Goal: Task Accomplishment & Management: Manage account settings

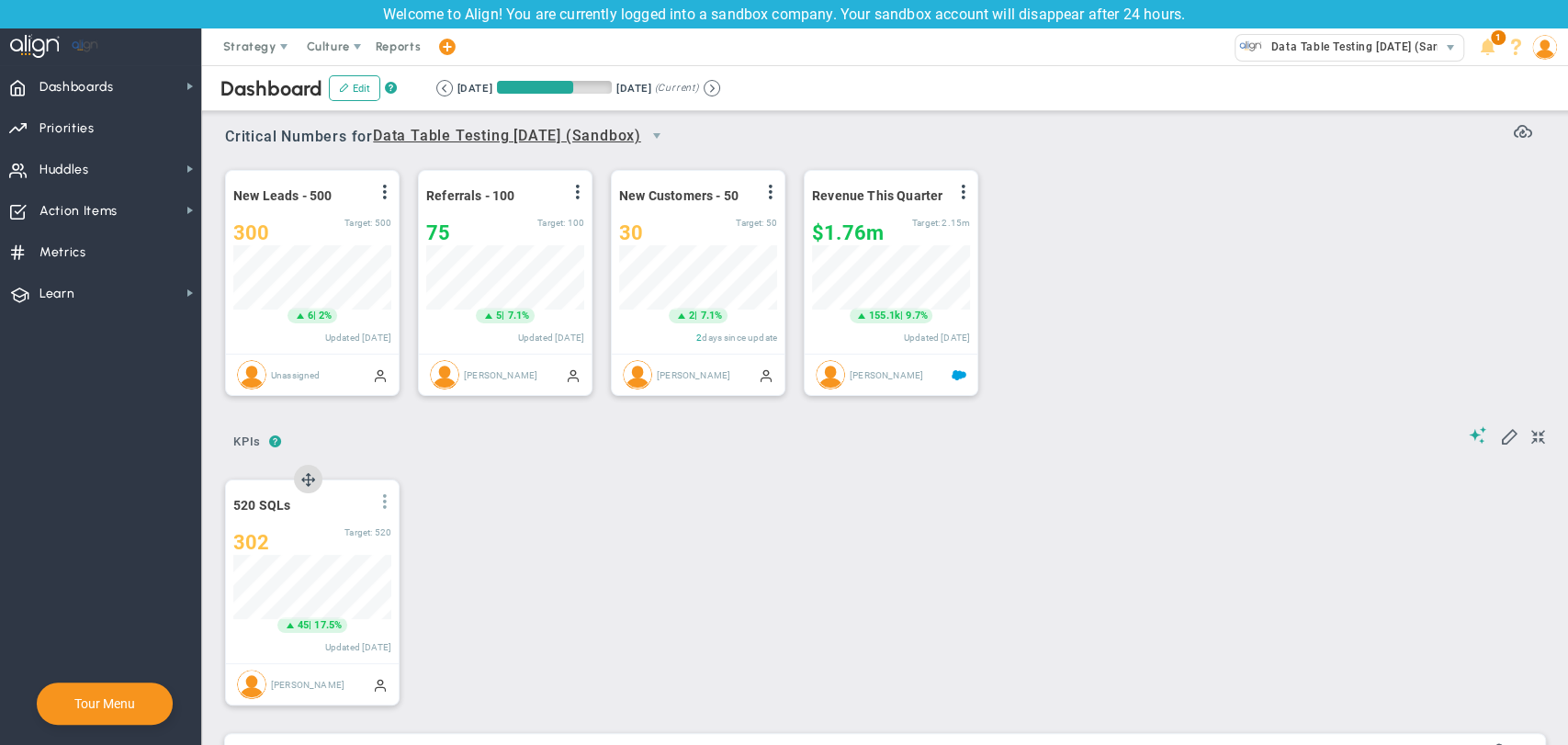
click at [381, 508] on span at bounding box center [385, 501] width 15 height 15
click at [368, 524] on li "View Historical Graph" at bounding box center [333, 515] width 130 height 23
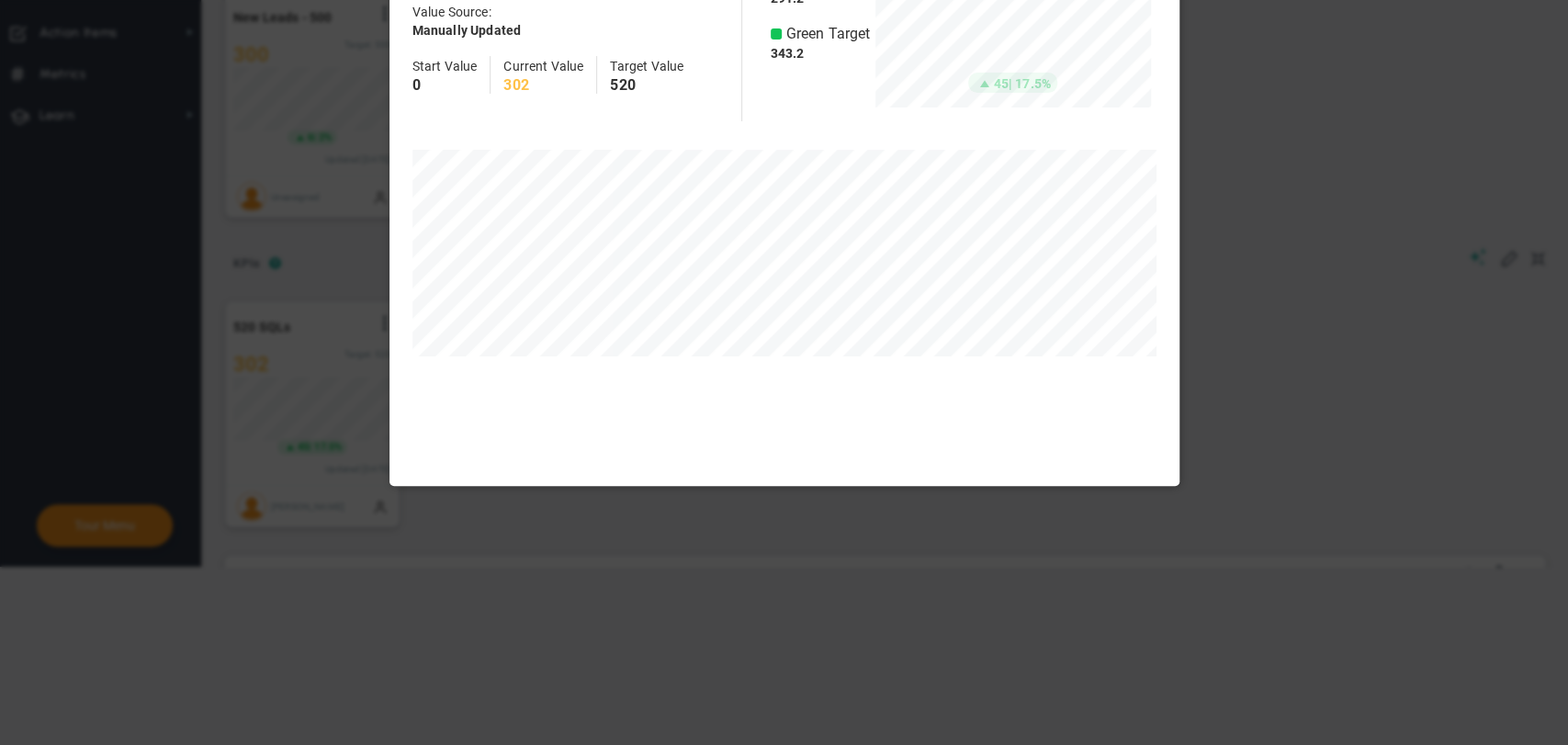
scroll to position [529, 789]
click at [1269, 476] on div at bounding box center [784, 372] width 1568 height 745
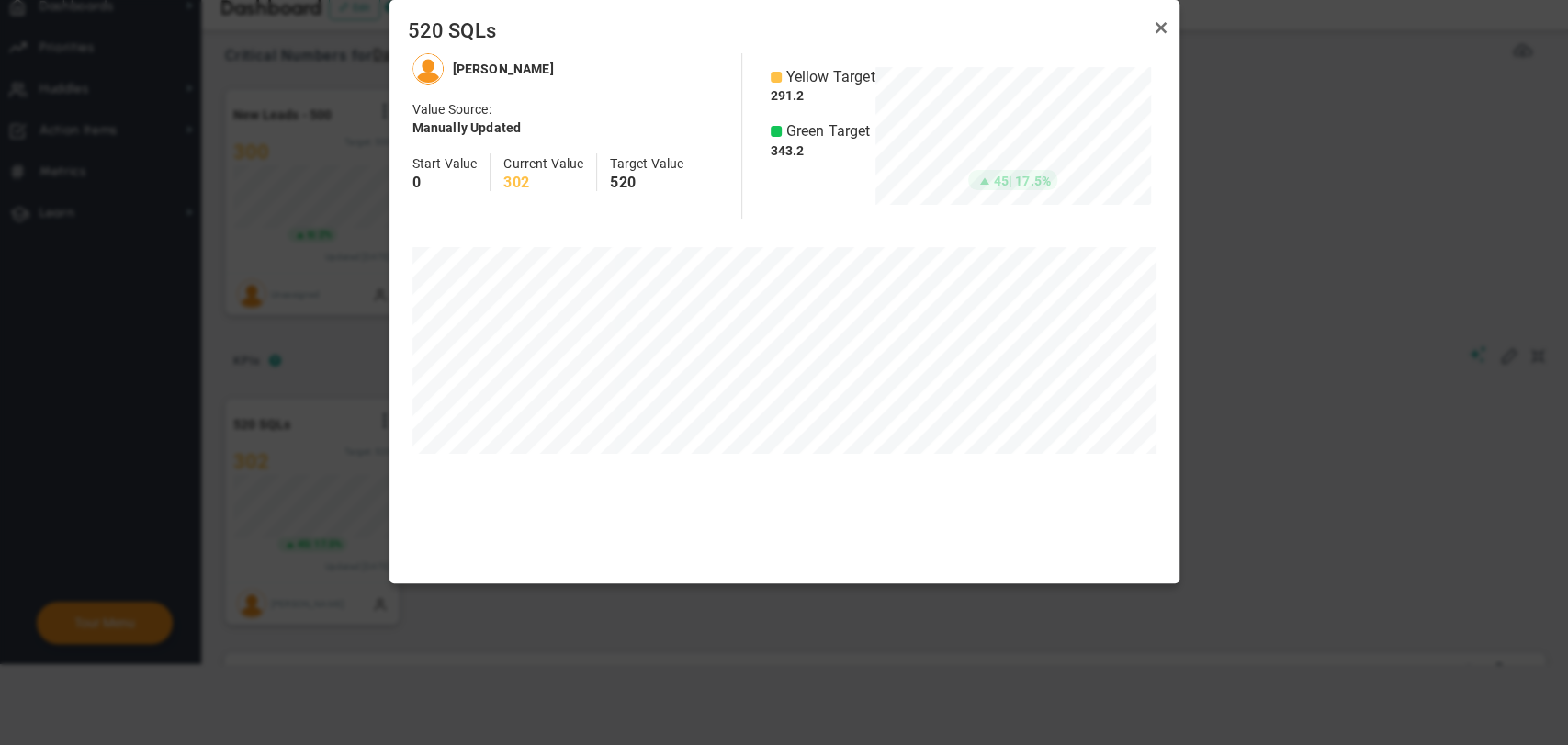
click at [669, 486] on div "Unassigned Sudhir Dakshinamurthy Value Source: Current Value:" at bounding box center [784, 314] width 754 height 522
click at [708, 661] on body "Welcome to Align! You are currently logged into a sandbox company. Your sandbox…" at bounding box center [784, 291] width 1568 height 745
click at [1163, 25] on link "Close" at bounding box center [1161, 28] width 22 height 22
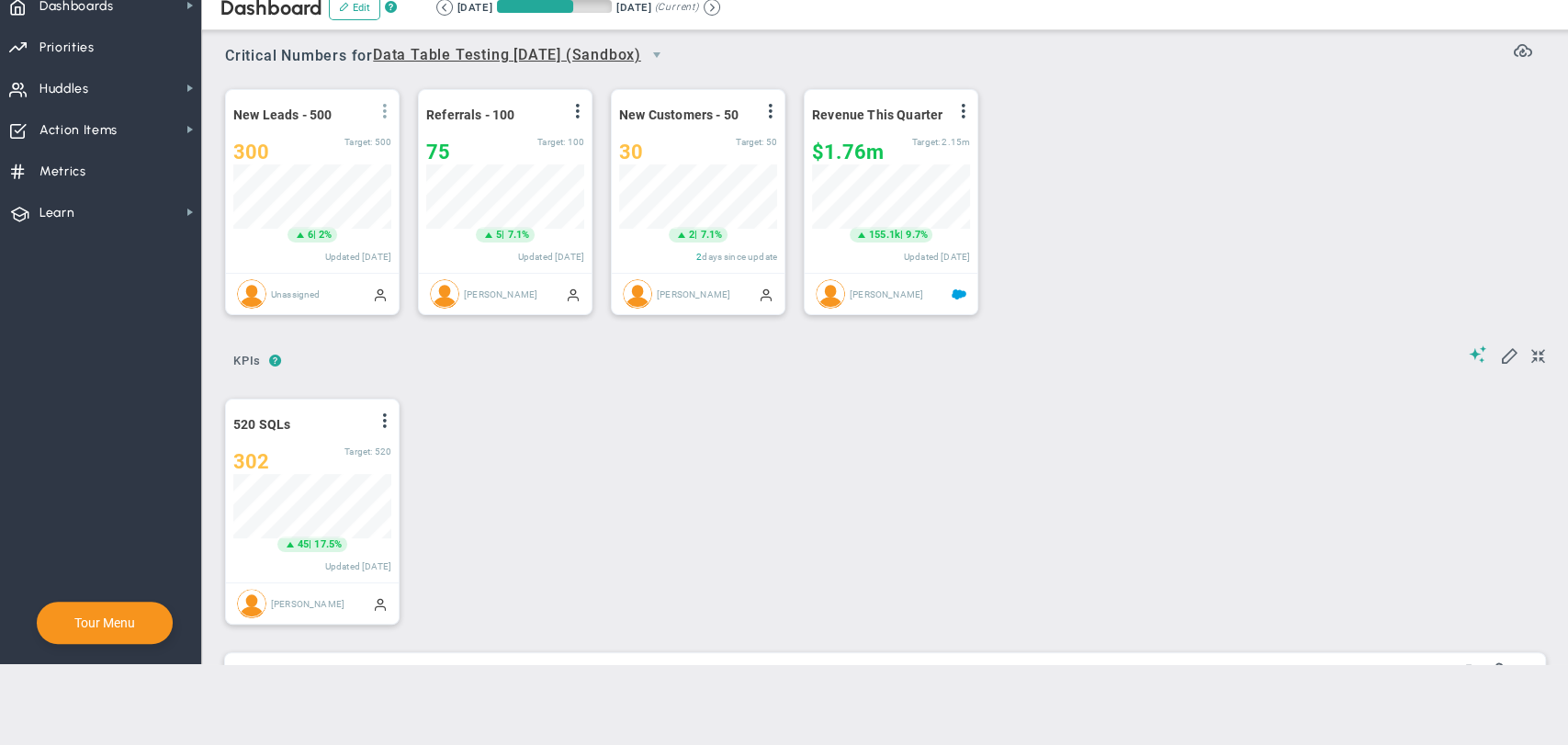
click at [384, 115] on span at bounding box center [385, 112] width 15 height 15
click at [380, 129] on span "View Historical Graph" at bounding box center [333, 125] width 117 height 13
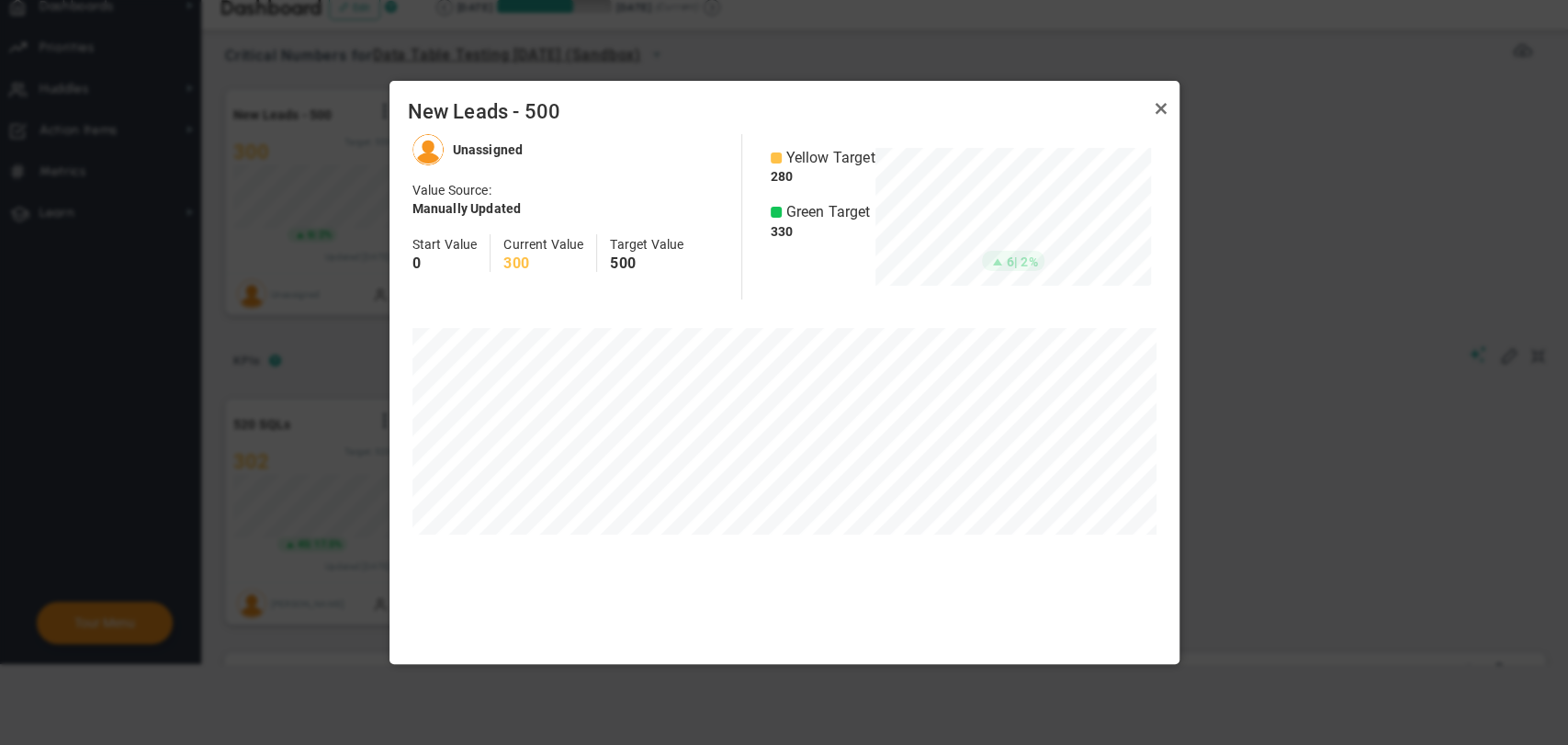
scroll to position [529, 789]
click at [1152, 100] on link "Close" at bounding box center [1161, 109] width 22 height 22
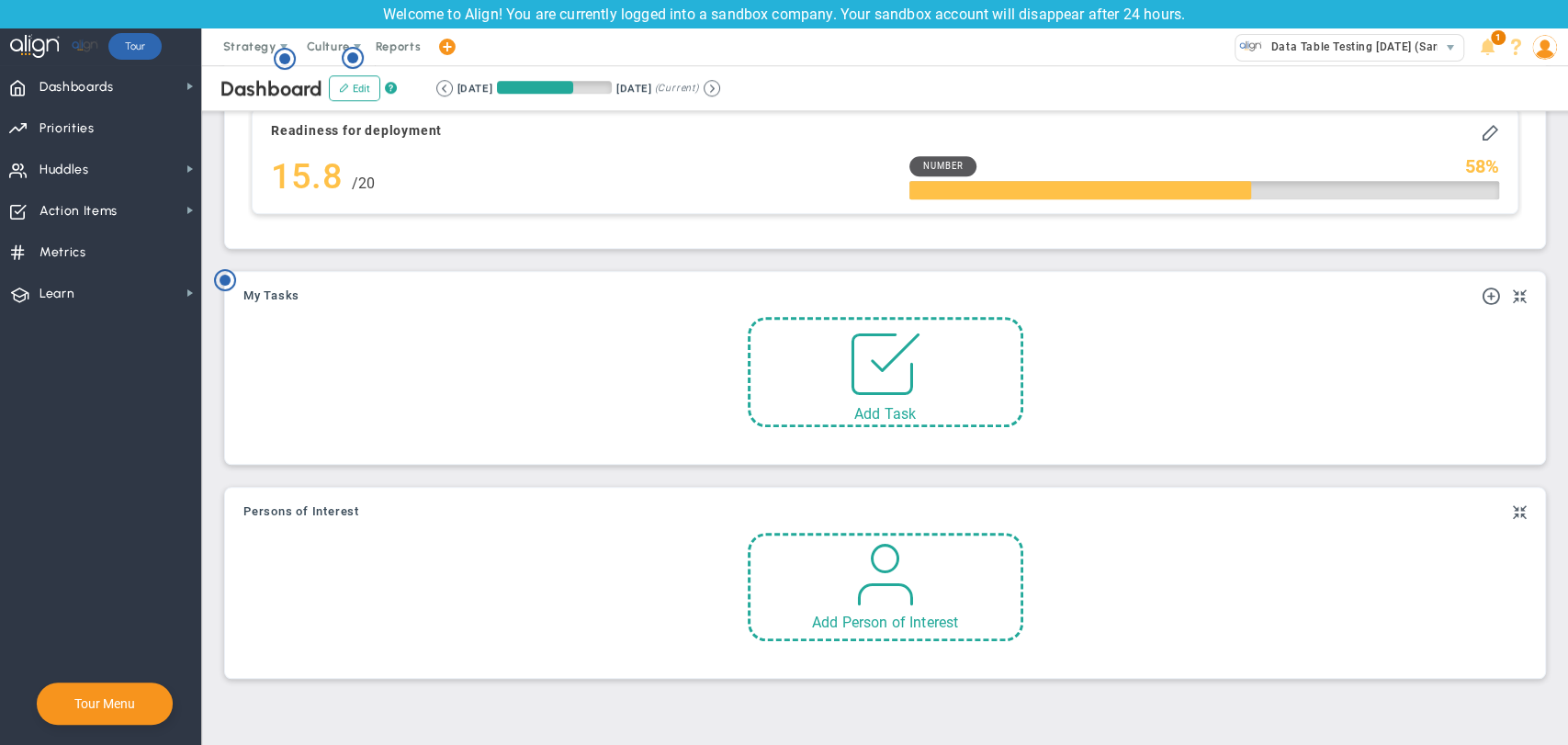
scroll to position [1021, 0]
click at [873, 350] on span at bounding box center [885, 353] width 78 height 78
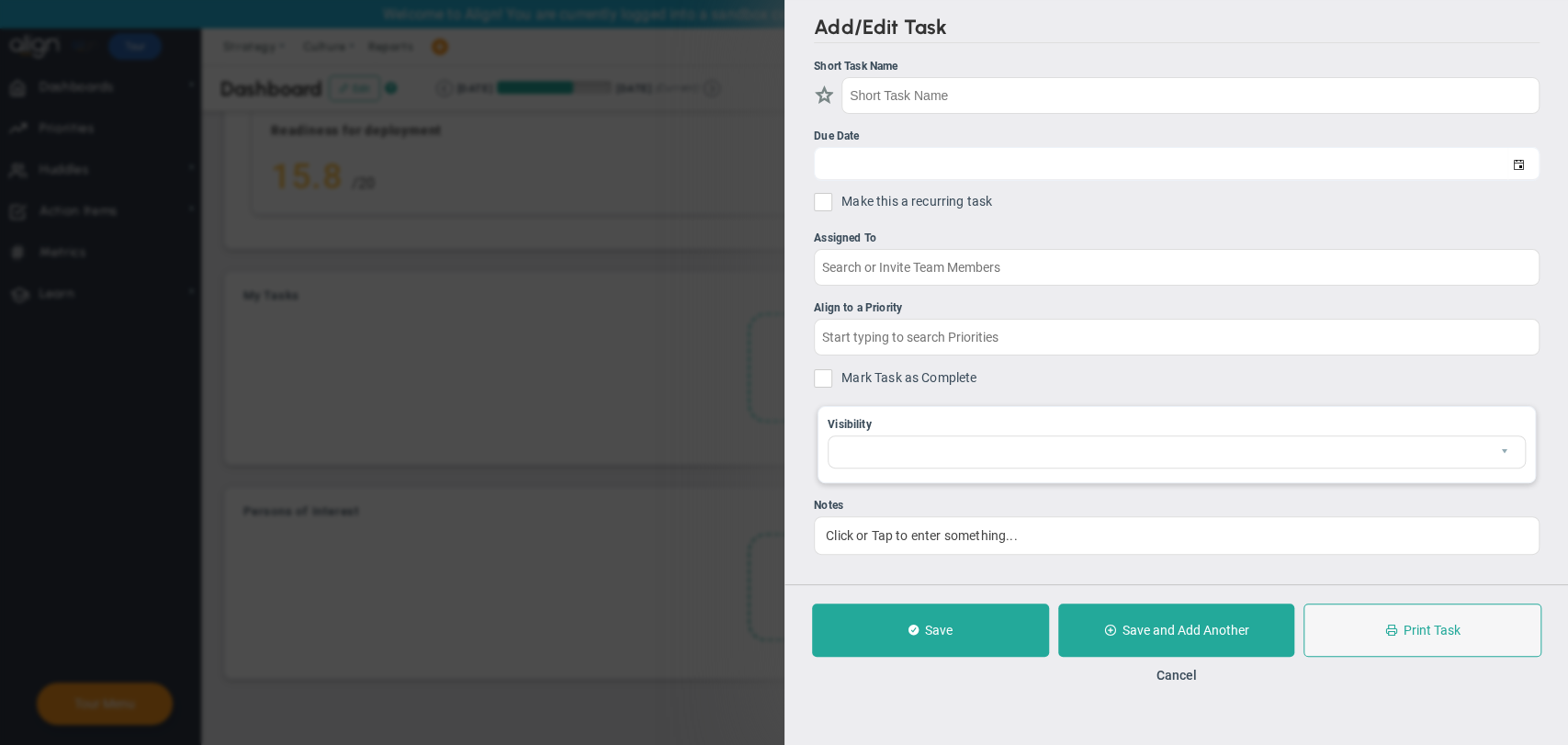
checkbox input "false"
type input "9/18/2025"
checkbox input "false"
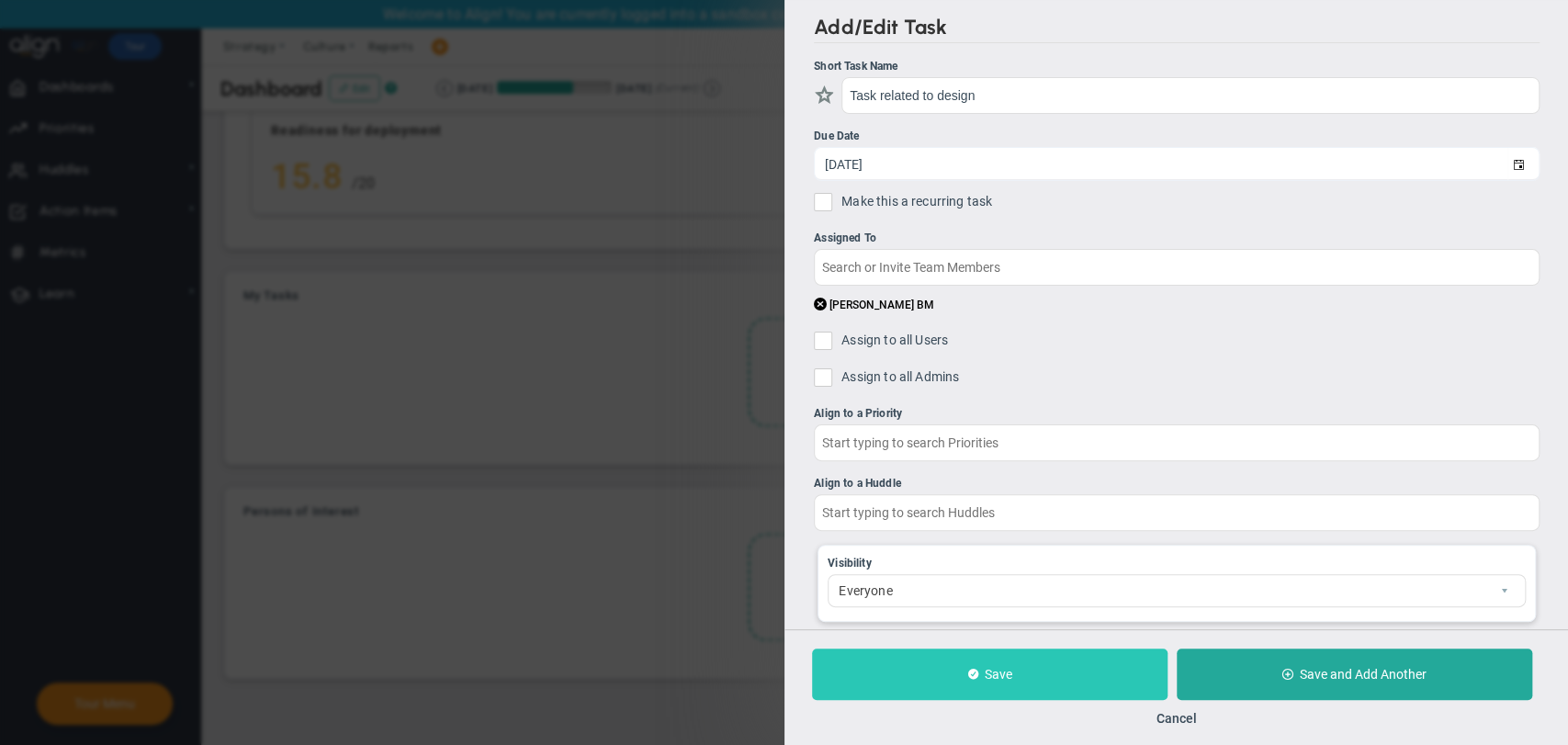
type input "Task related to design"
click at [996, 671] on span "Save" at bounding box center [997, 675] width 27 height 15
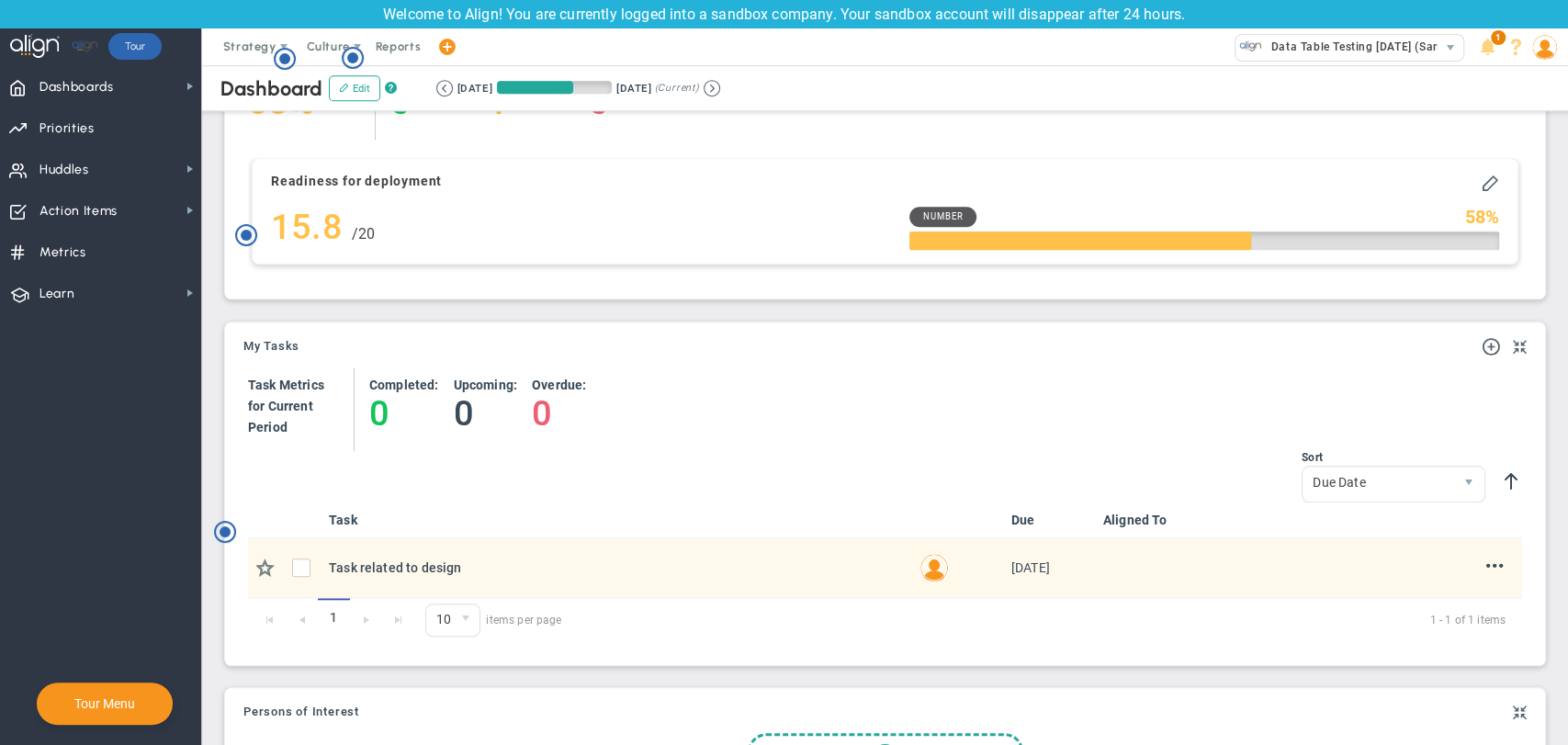
scroll to position [662, 0]
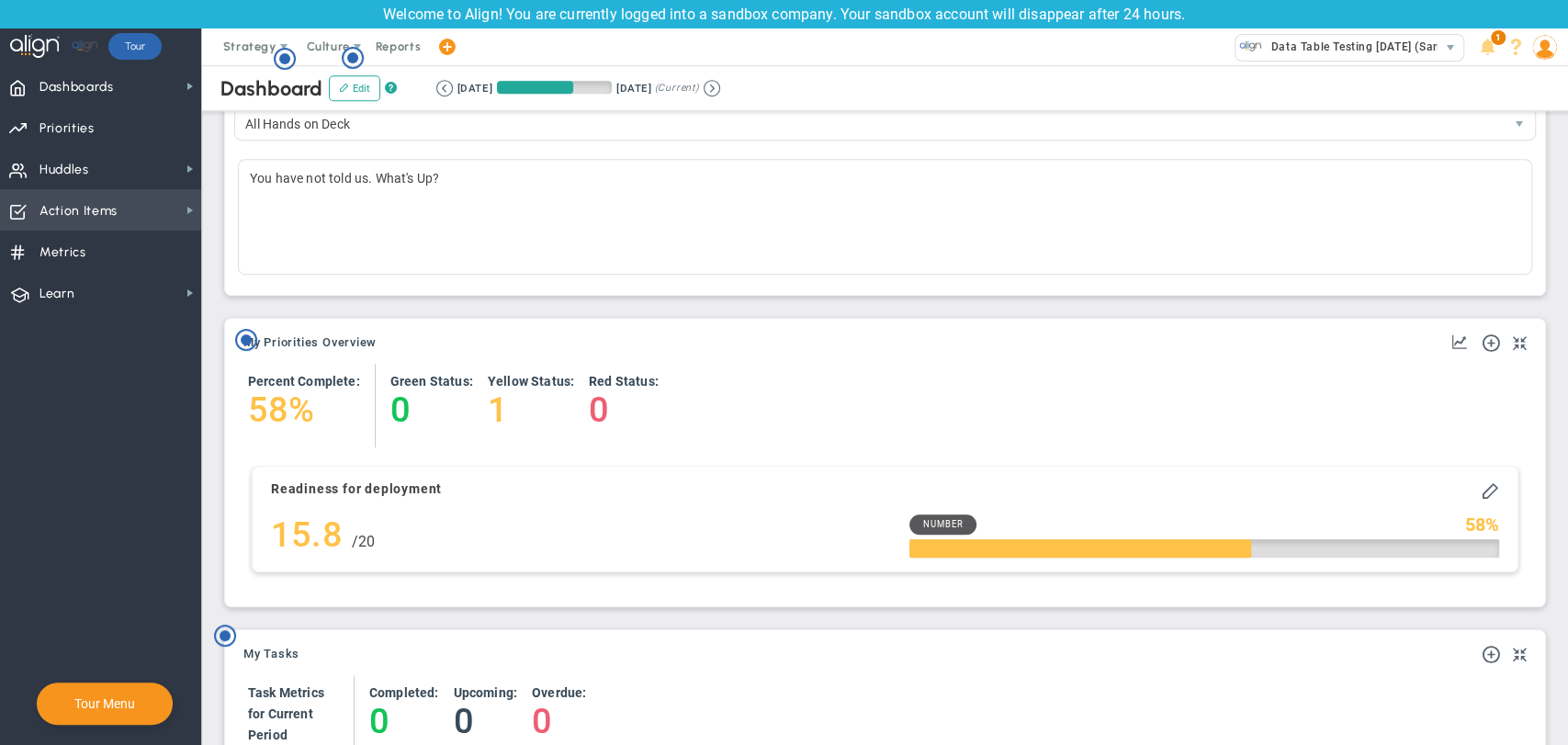
click at [95, 208] on span "Action Items" at bounding box center [78, 211] width 78 height 38
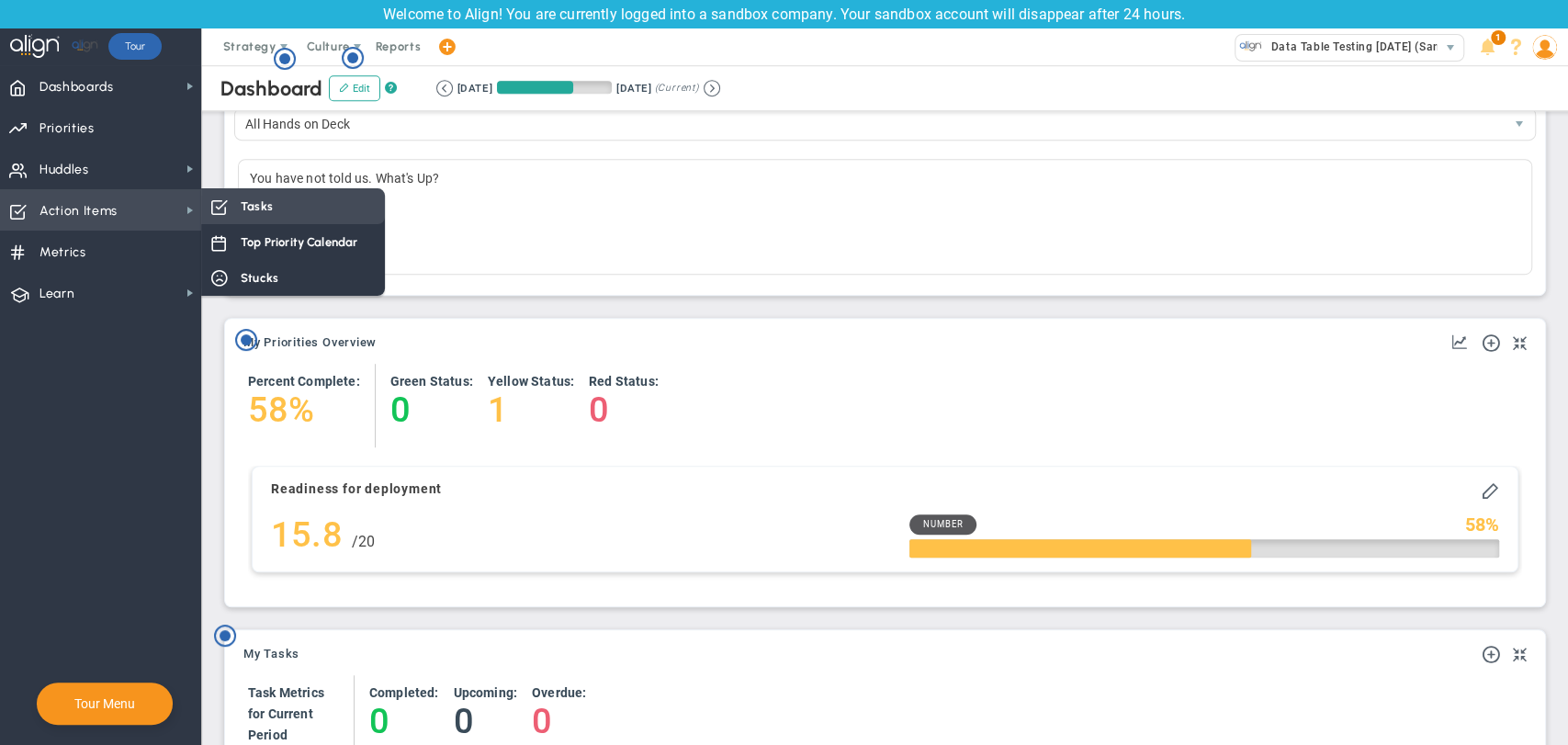
click at [263, 214] on span "Tasks" at bounding box center [257, 206] width 32 height 18
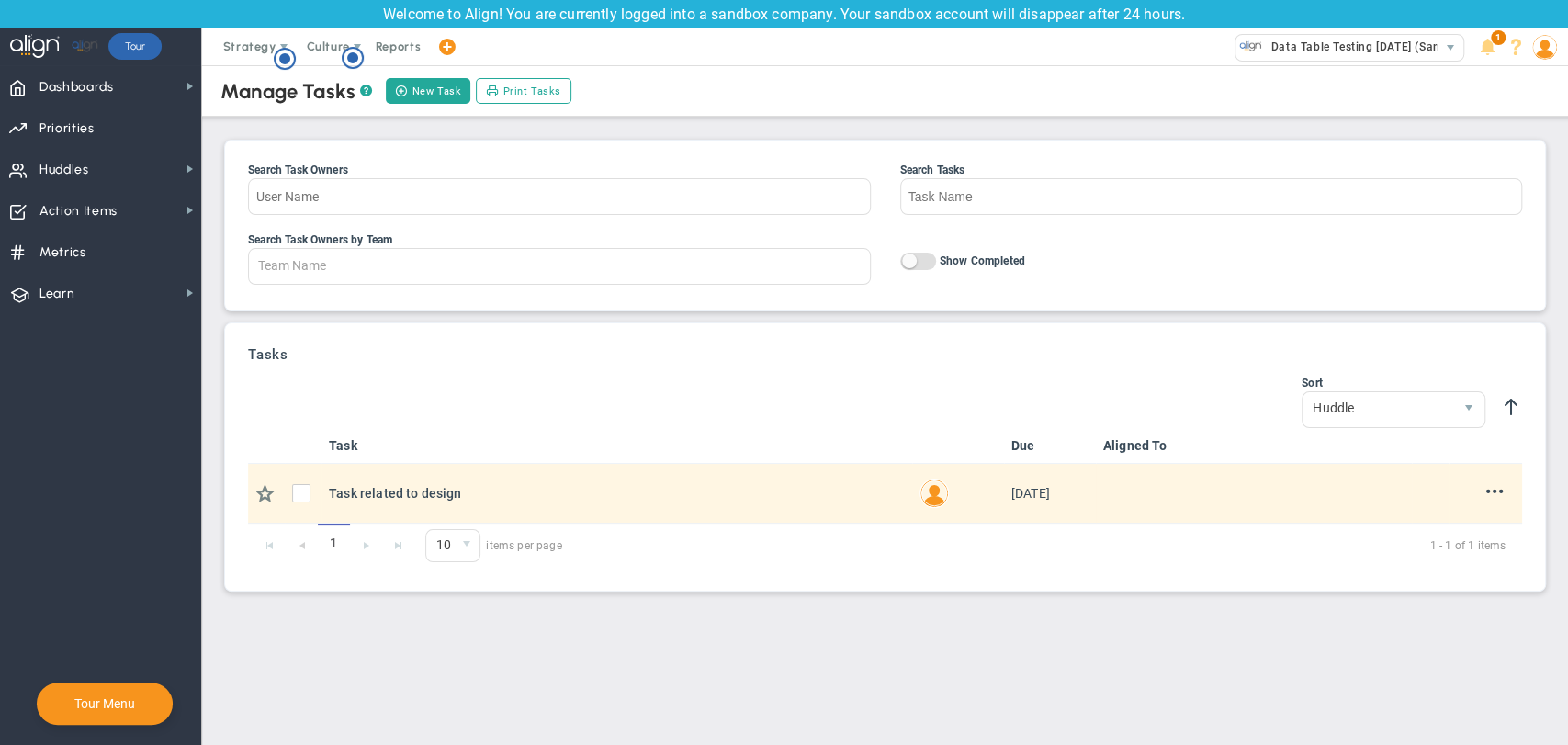
click at [287, 489] on td at bounding box center [303, 494] width 37 height 60
click at [301, 499] on input "checkbox" at bounding box center [306, 497] width 19 height 19
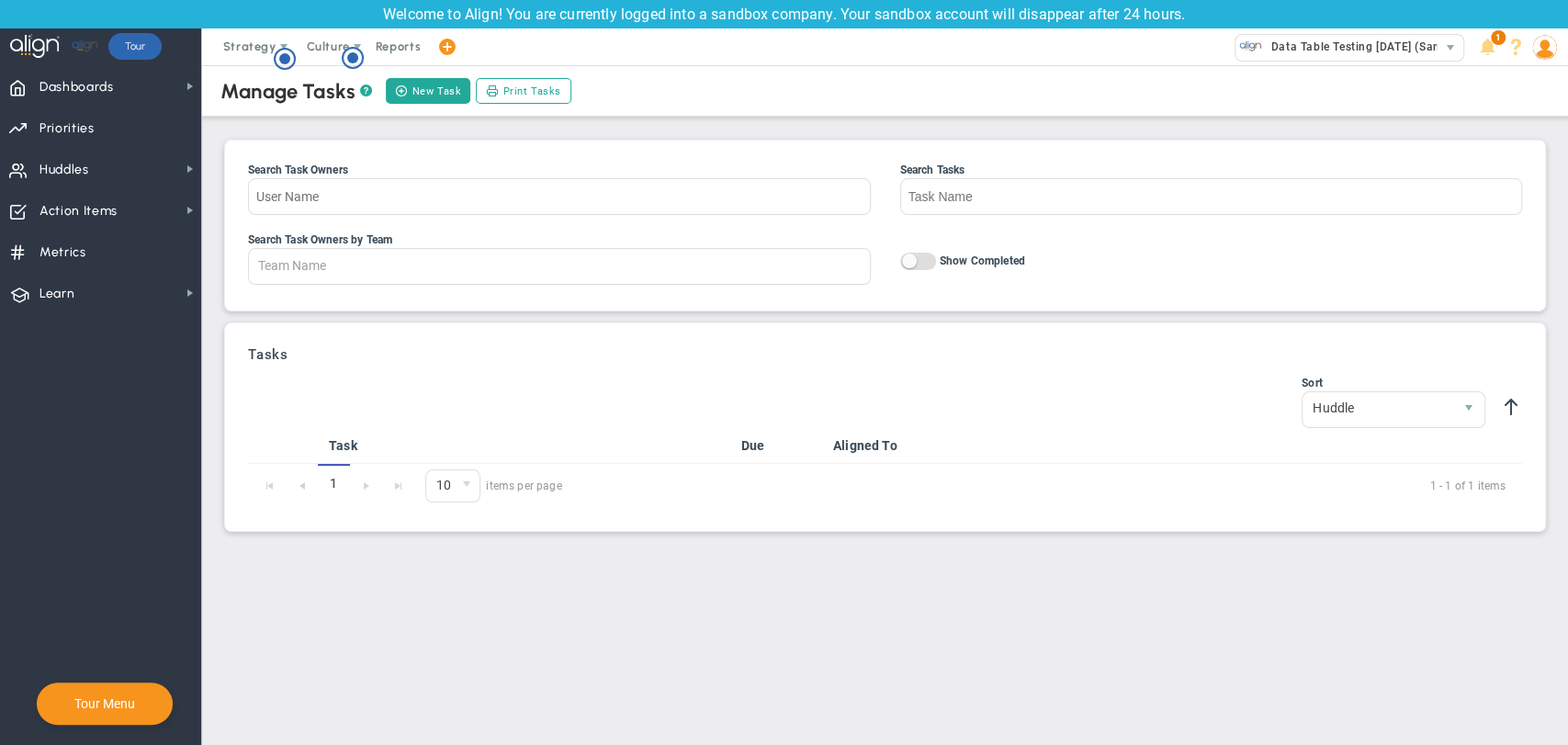
click at [936, 266] on label "On Off Show Completed" at bounding box center [1212, 261] width 623 height 19
click at [0, 0] on input "On Off Show Completed" at bounding box center [0, 0] width 0 height 0
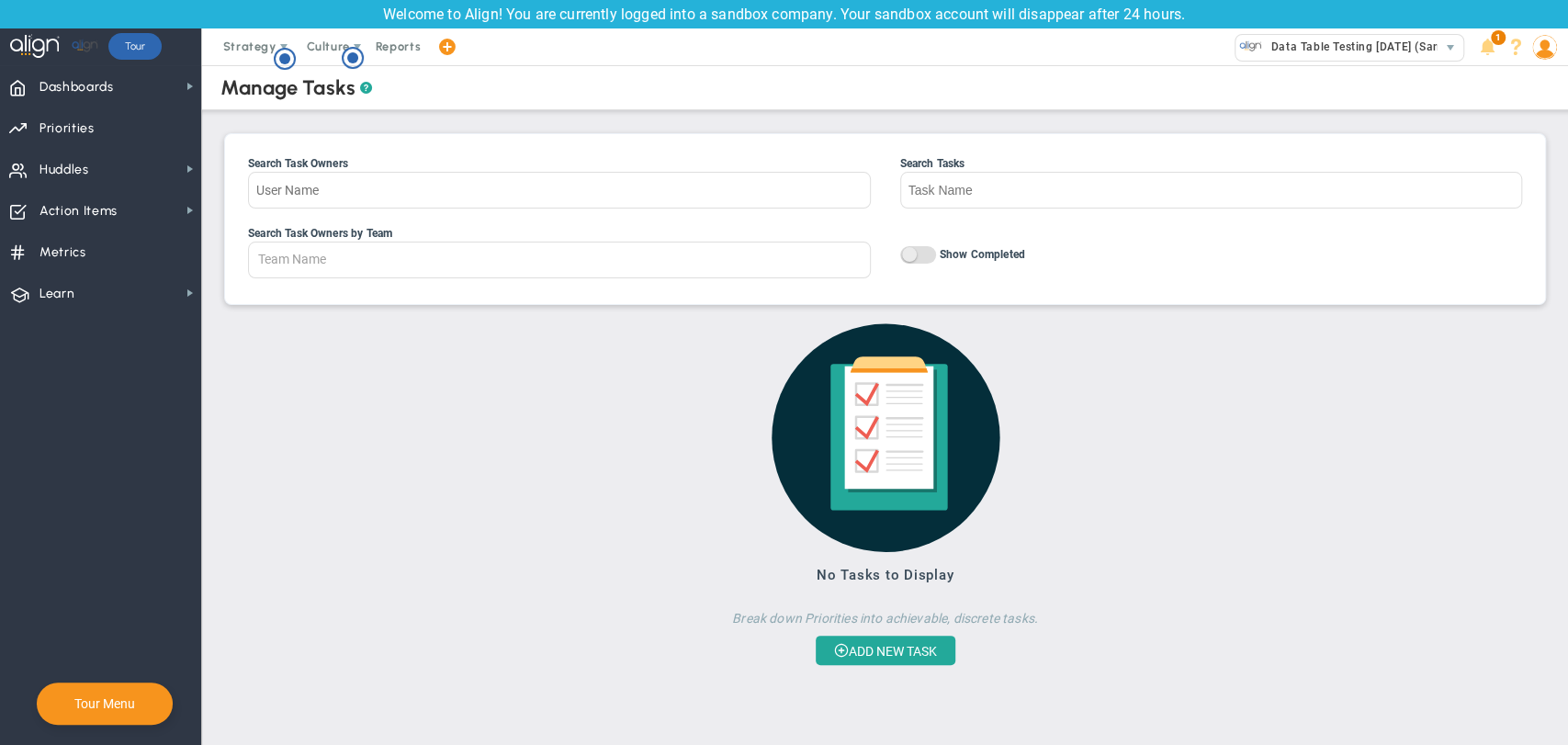
click at [922, 265] on div "Search Task Owners by Team Team Name All Hands on Deck Huddle 18/09 Leadership …" at bounding box center [886, 254] width 1275 height 54
click at [925, 250] on span "On Off" at bounding box center [918, 255] width 36 height 18
click at [0, 0] on input "On Off Show Completed" at bounding box center [0, 0] width 0 height 0
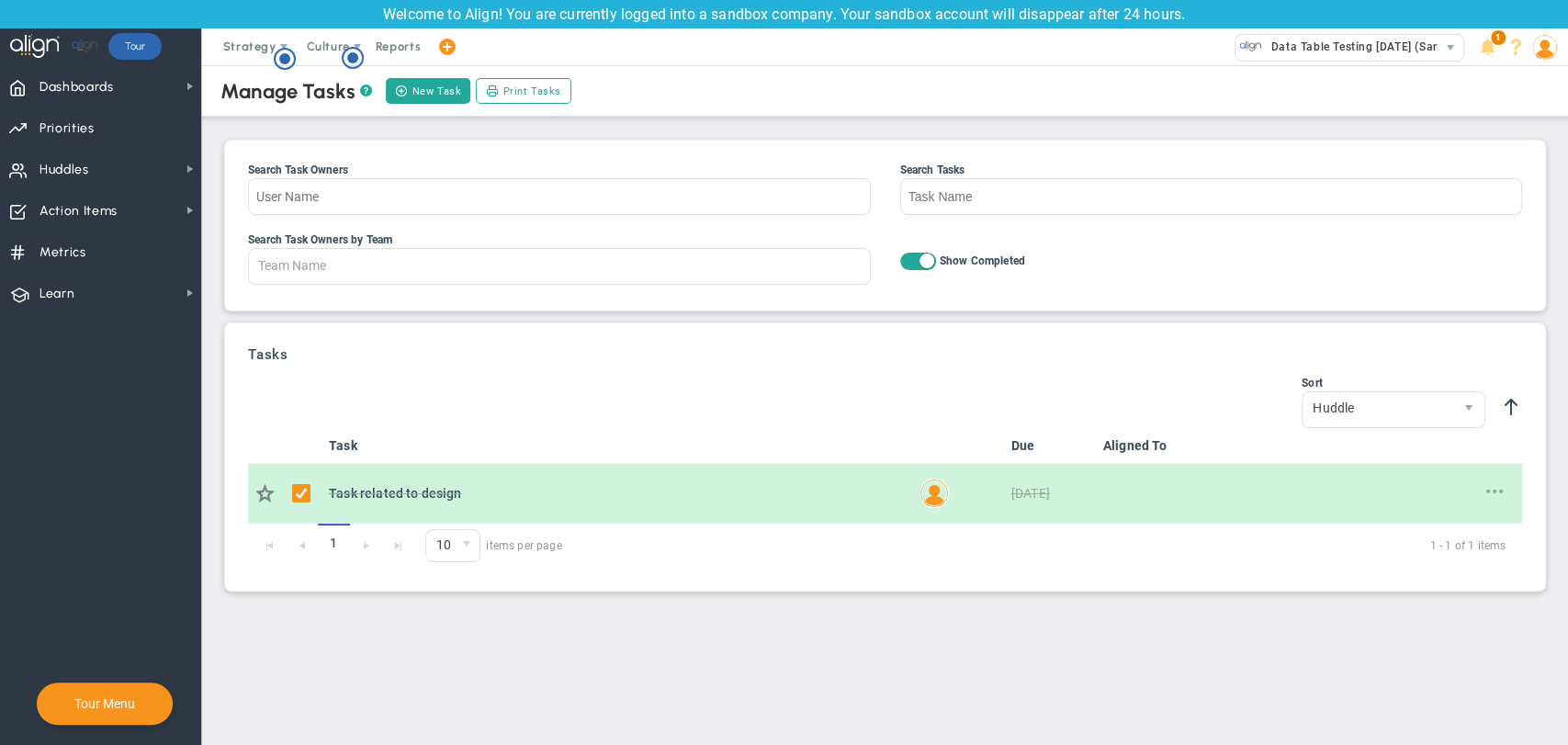
click at [304, 487] on input "checkbox" at bounding box center [306, 497] width 19 height 19
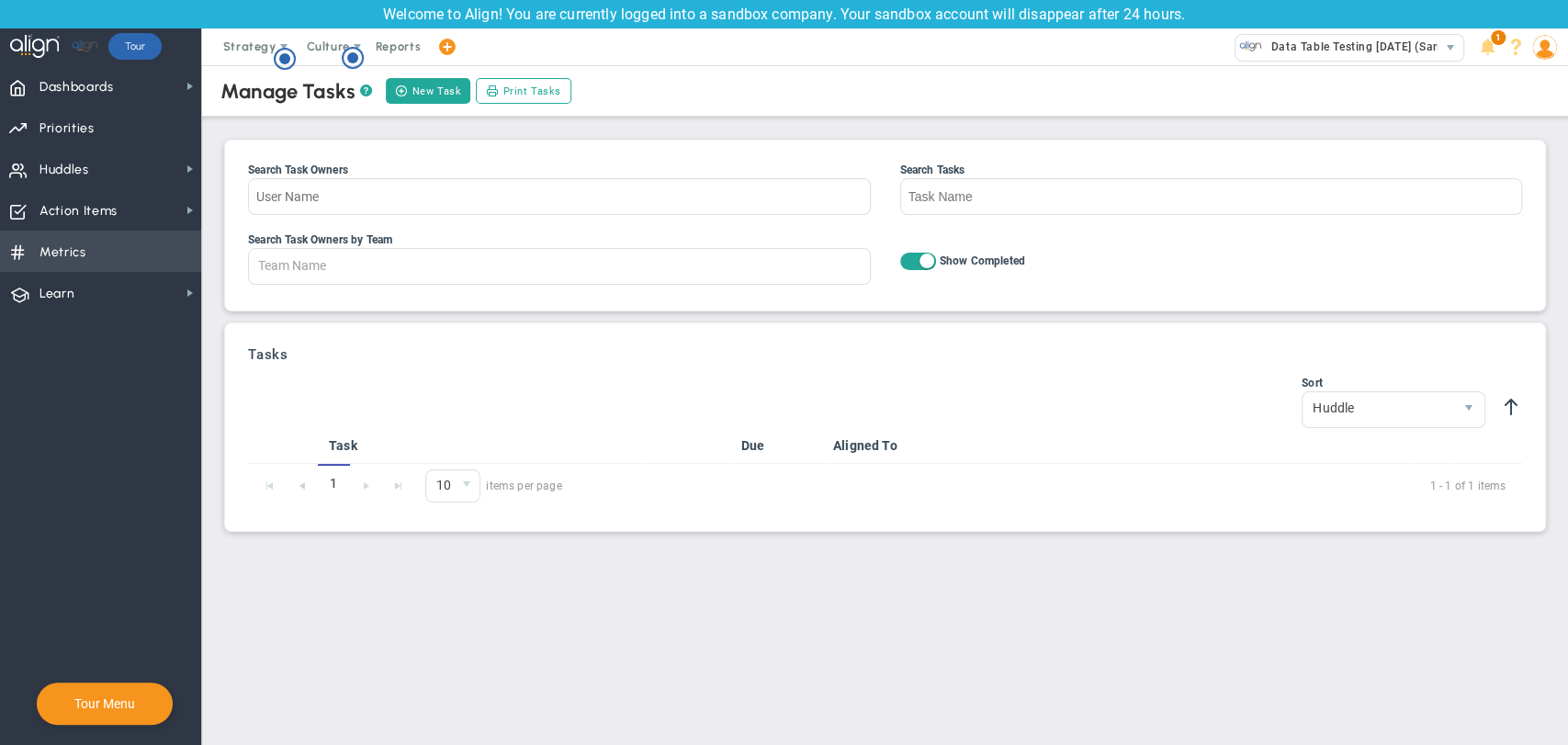
click at [107, 251] on span "Metrics Metrics" at bounding box center [100, 251] width 202 height 41
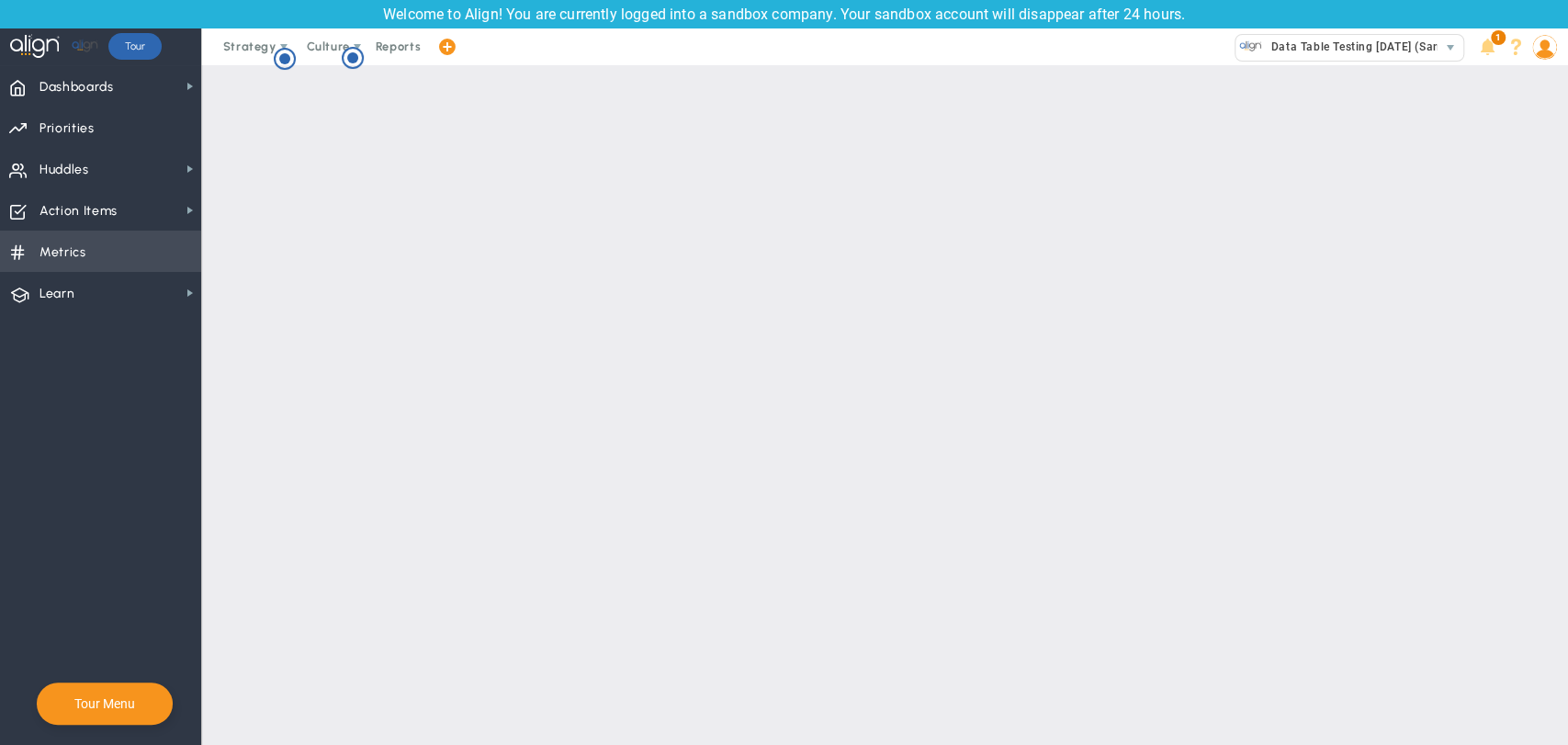
checkbox input "false"
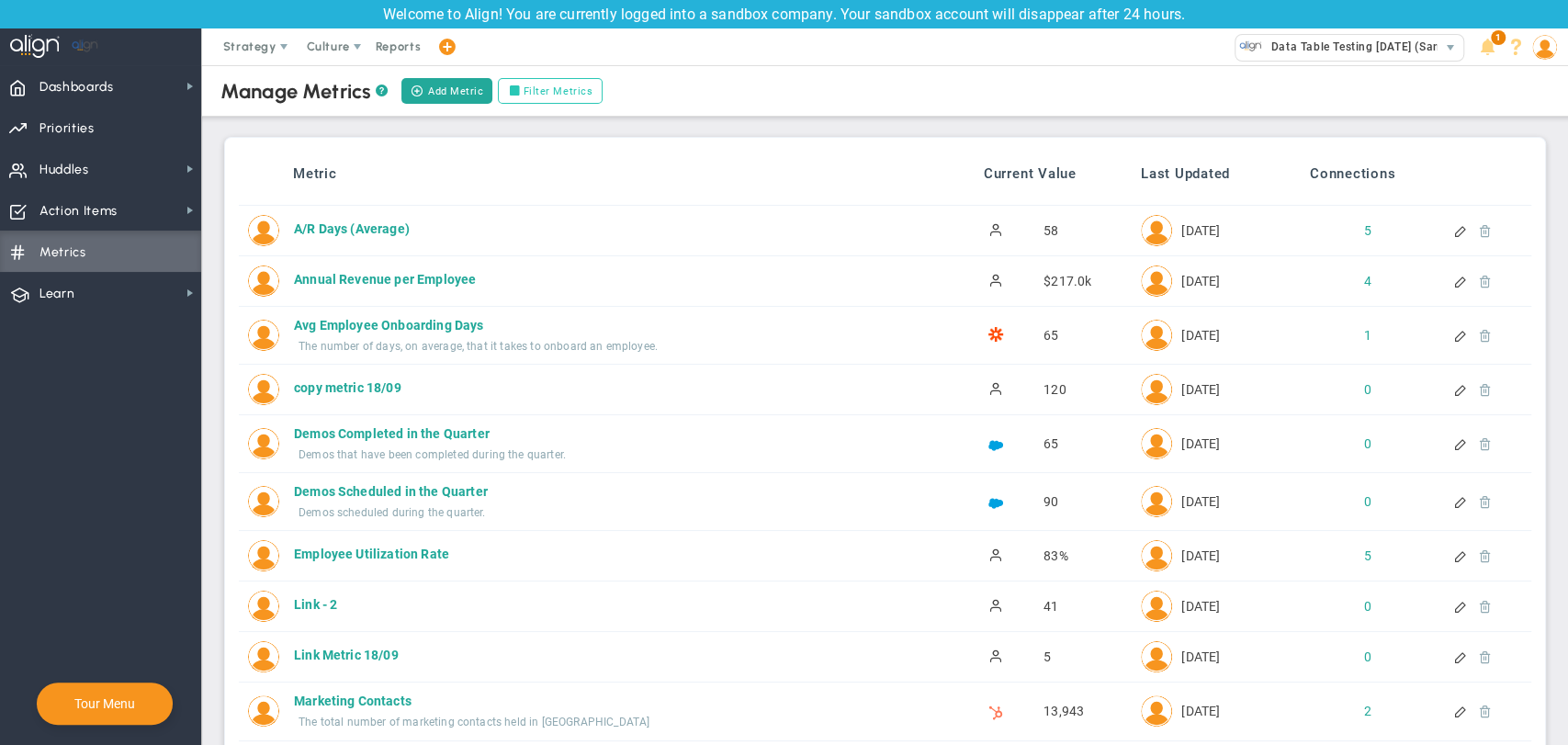
click at [531, 88] on label "Filter Metrics" at bounding box center [550, 90] width 105 height 25
click at [525, 88] on input "Filter Metrics" at bounding box center [518, 92] width 13 height 13
checkbox input "true"
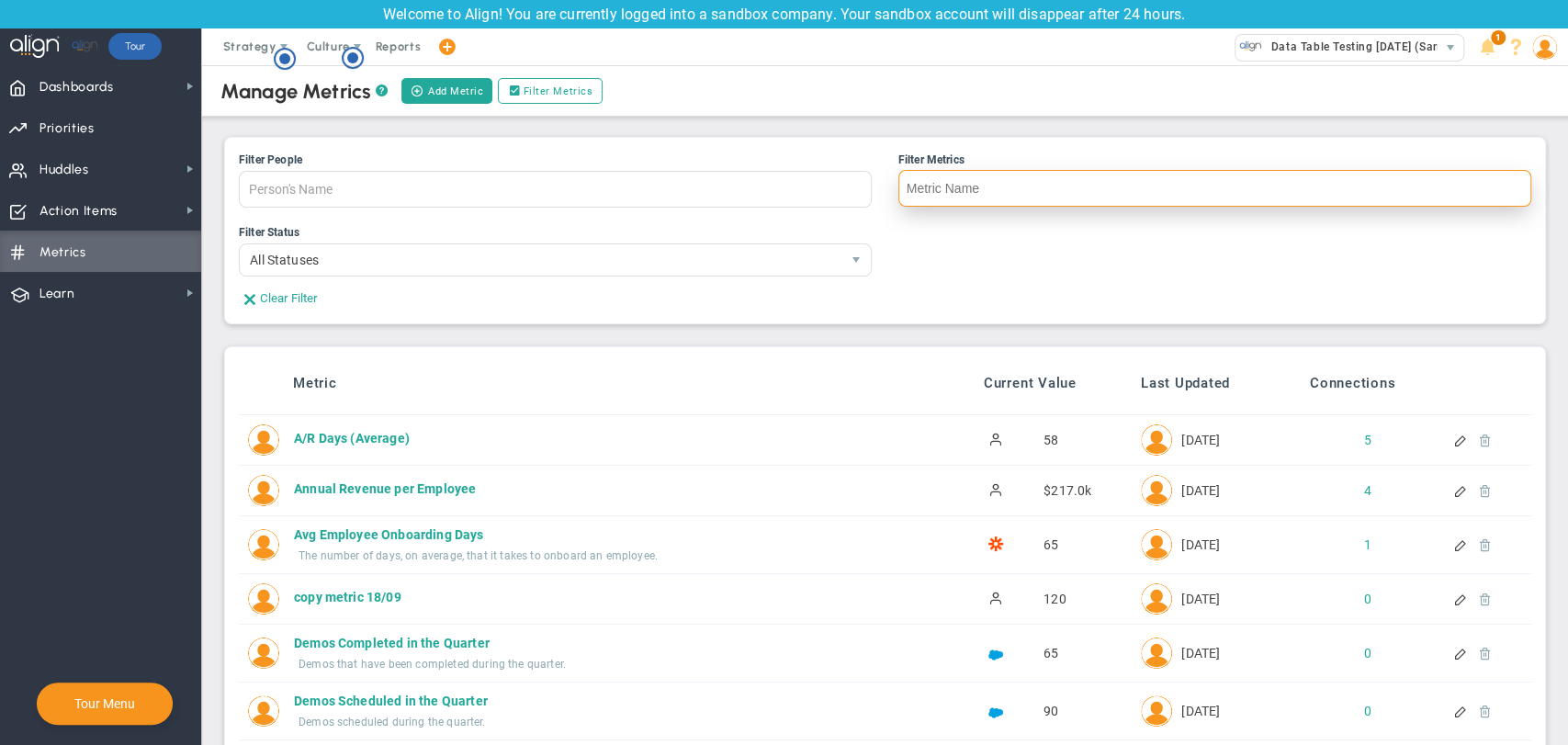
click at [1024, 186] on input "Filter Metrics" at bounding box center [1215, 187] width 633 height 37
type input "cop"
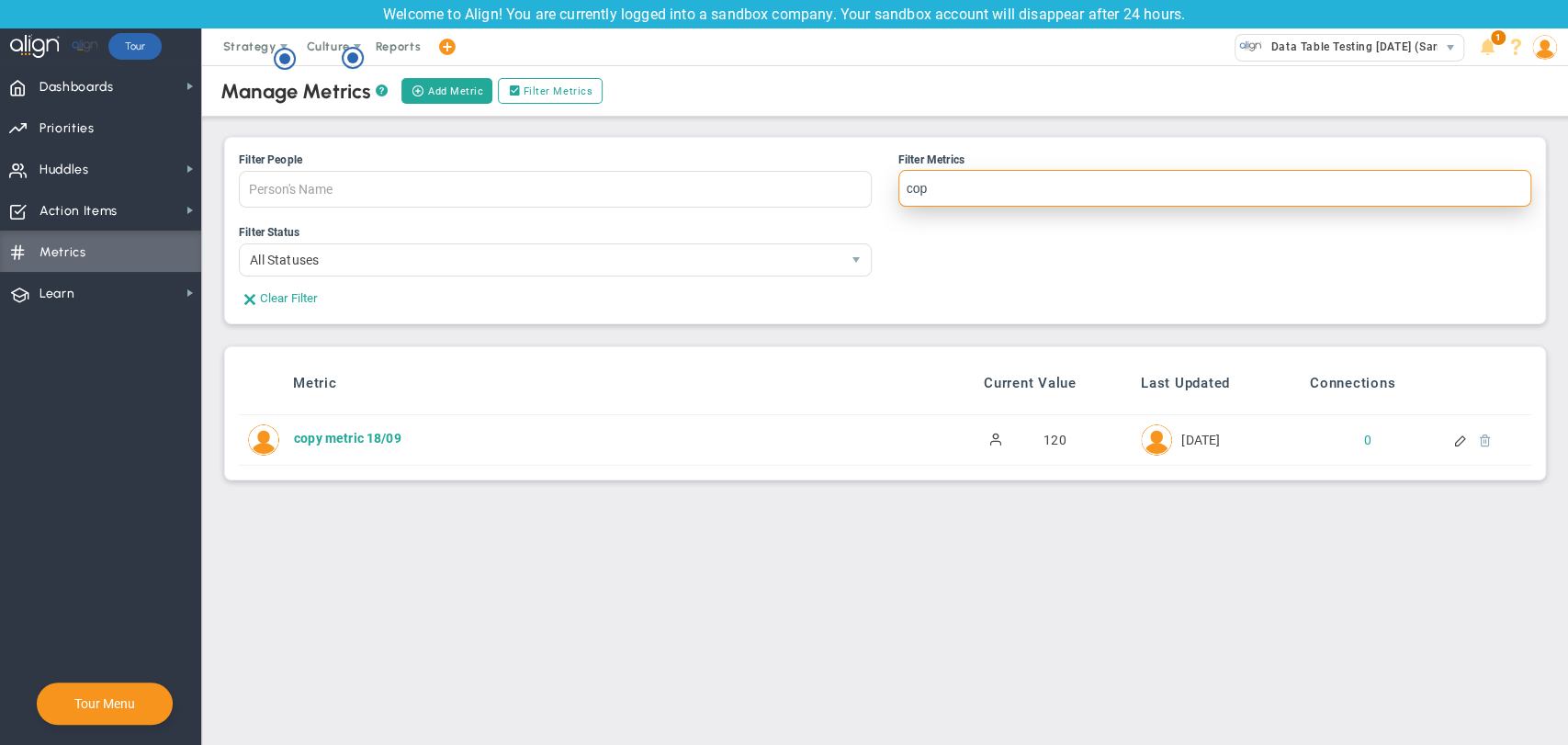
drag, startPoint x: 1025, startPoint y: 186, endPoint x: 874, endPoint y: 172, distance: 151.6
click at [883, 176] on ul "Filter People Person's Name Megha BM coach 1 James Miller Jane Wilson jin 18 Ka…" at bounding box center [885, 187] width 1292 height 72
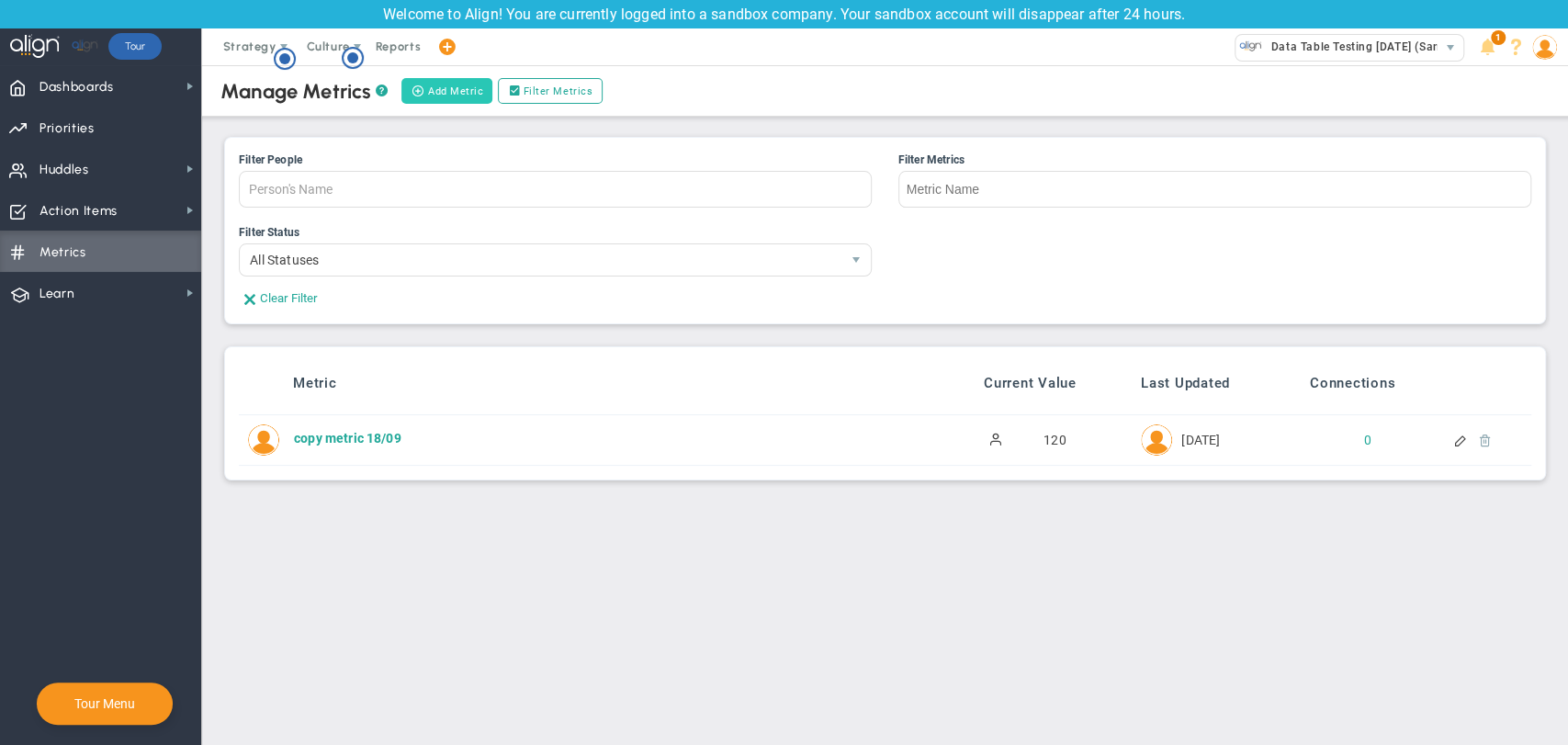
click at [452, 85] on button "Add Metric" at bounding box center [446, 90] width 91 height 25
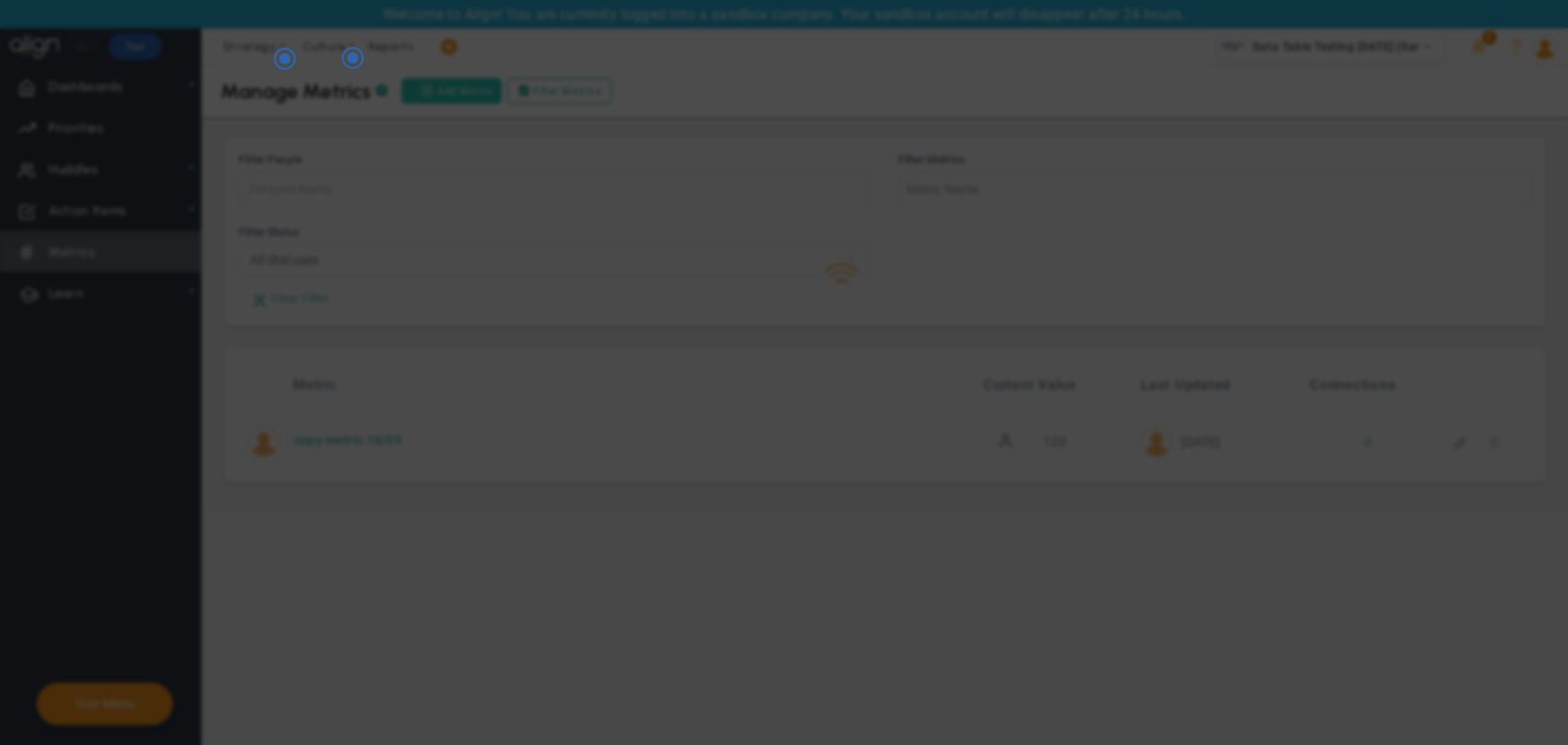
radio input "true"
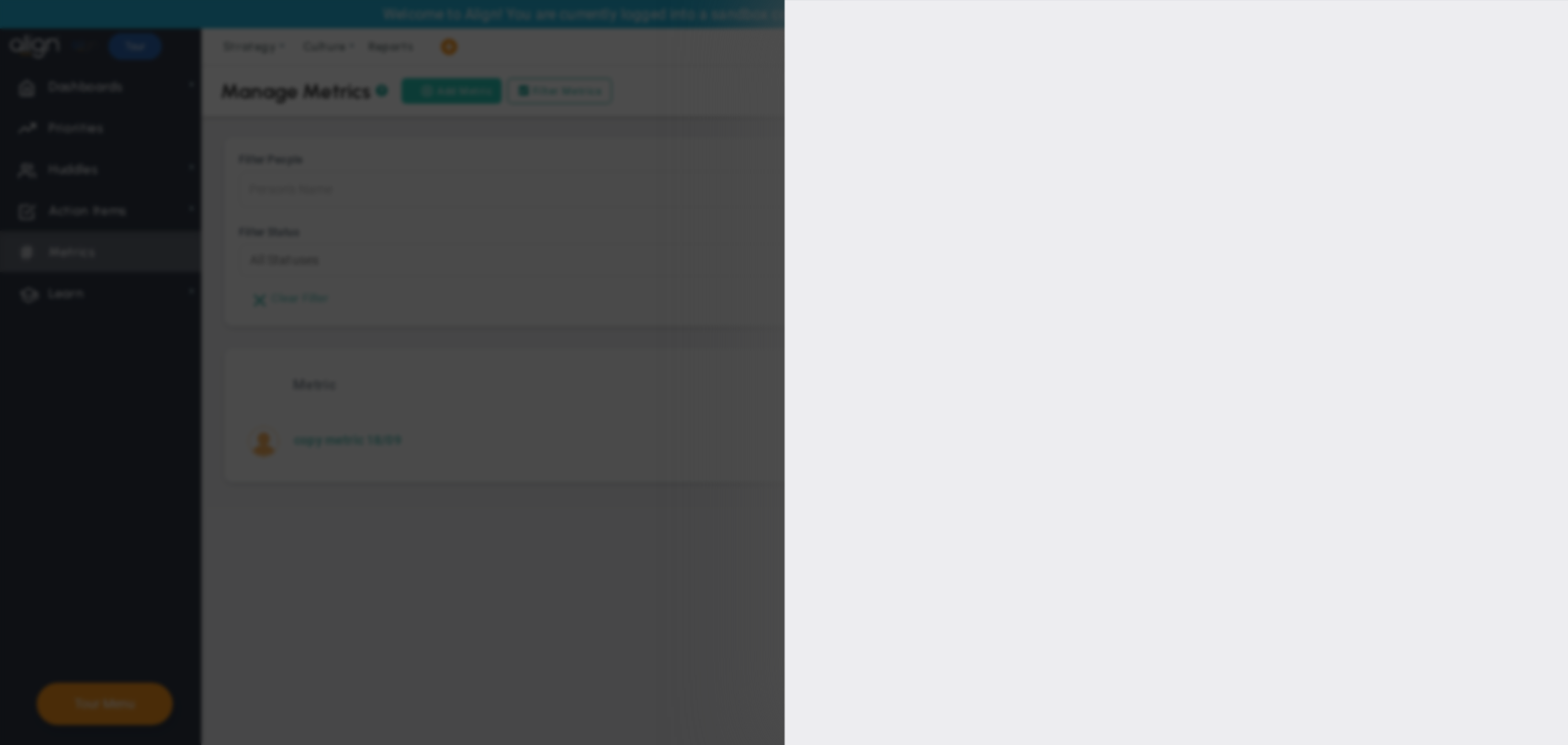
type input "Megha BM"
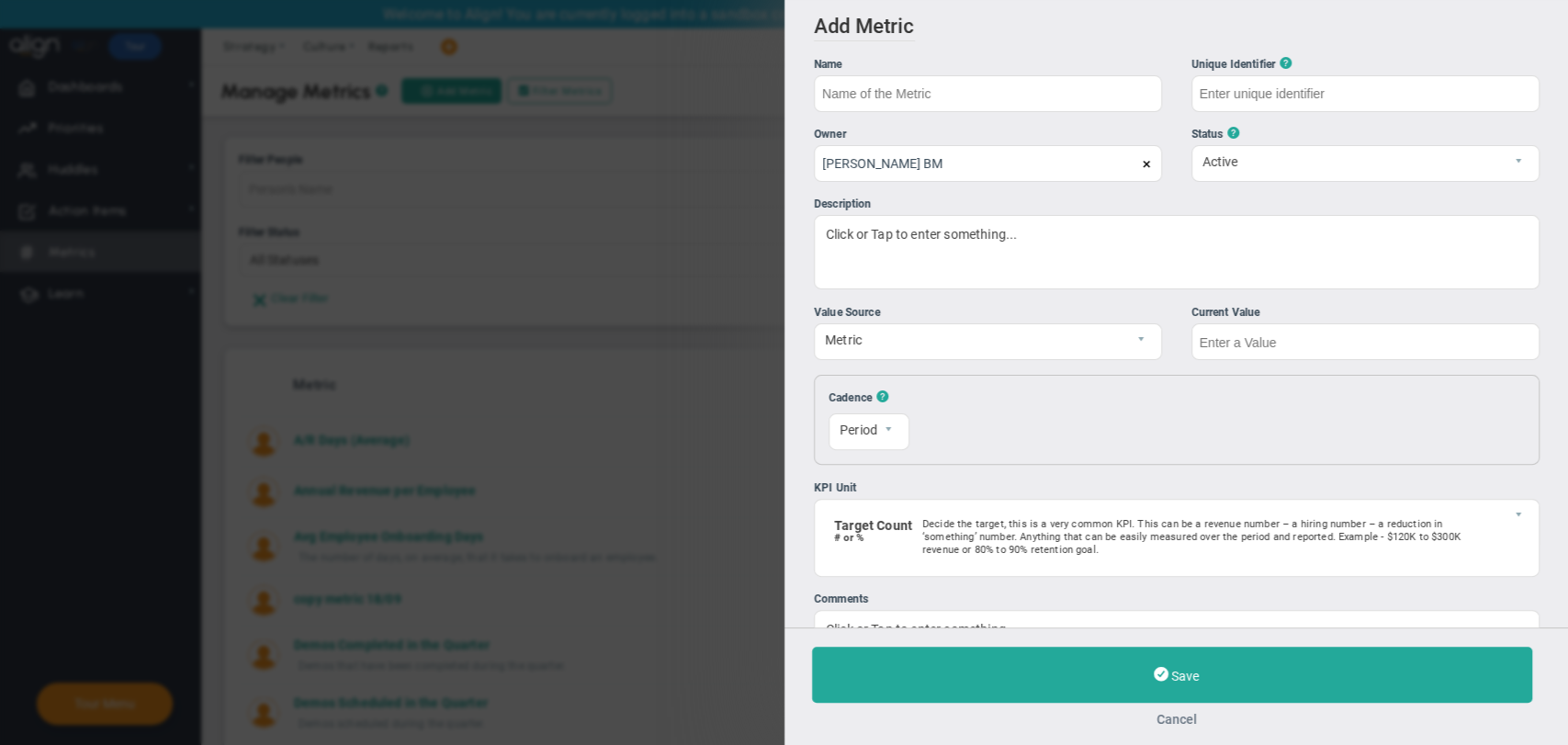
click at [1161, 717] on button "Cancel" at bounding box center [1177, 720] width 729 height 15
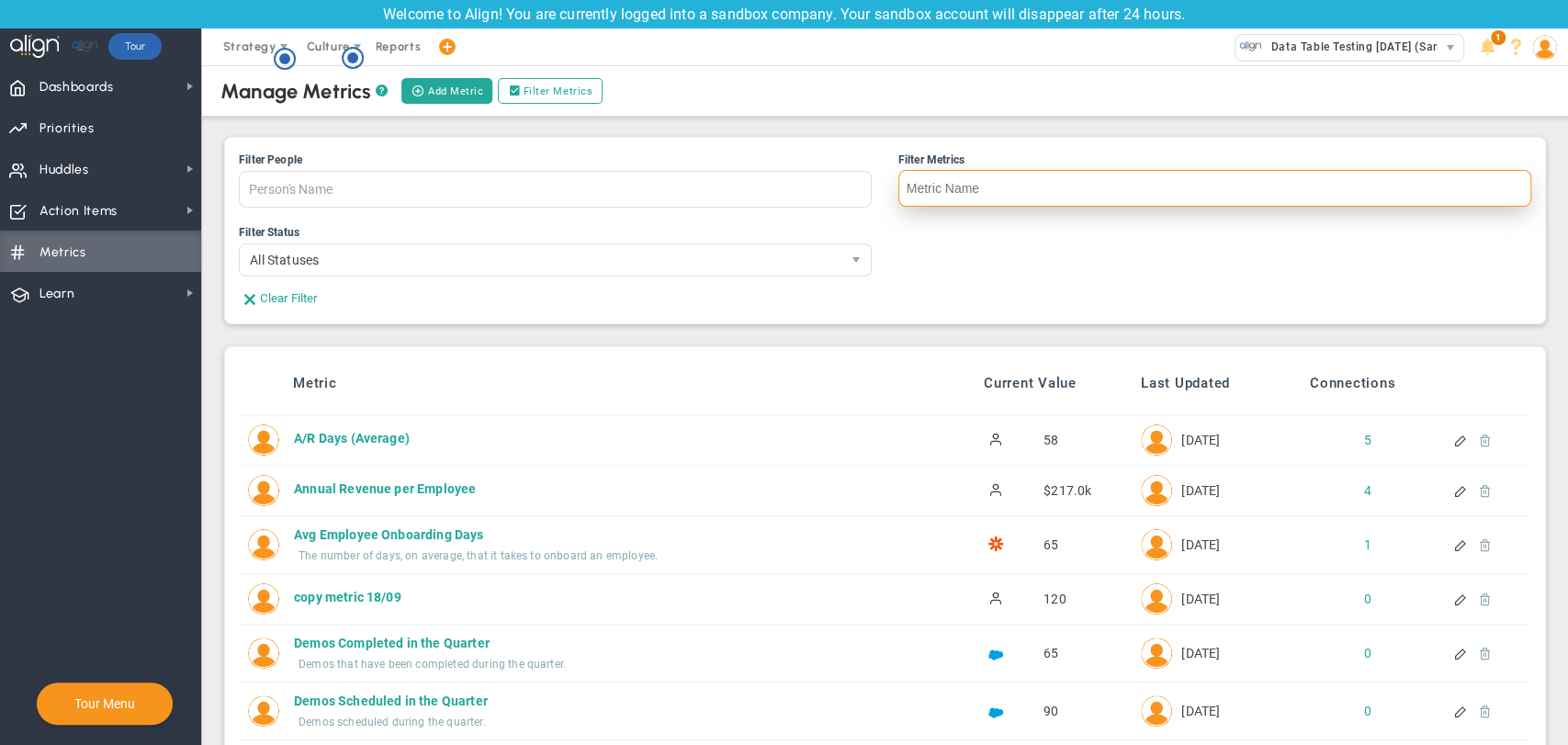
click at [979, 195] on input "Filter Metrics" at bounding box center [1215, 187] width 633 height 37
type input "metric 18"
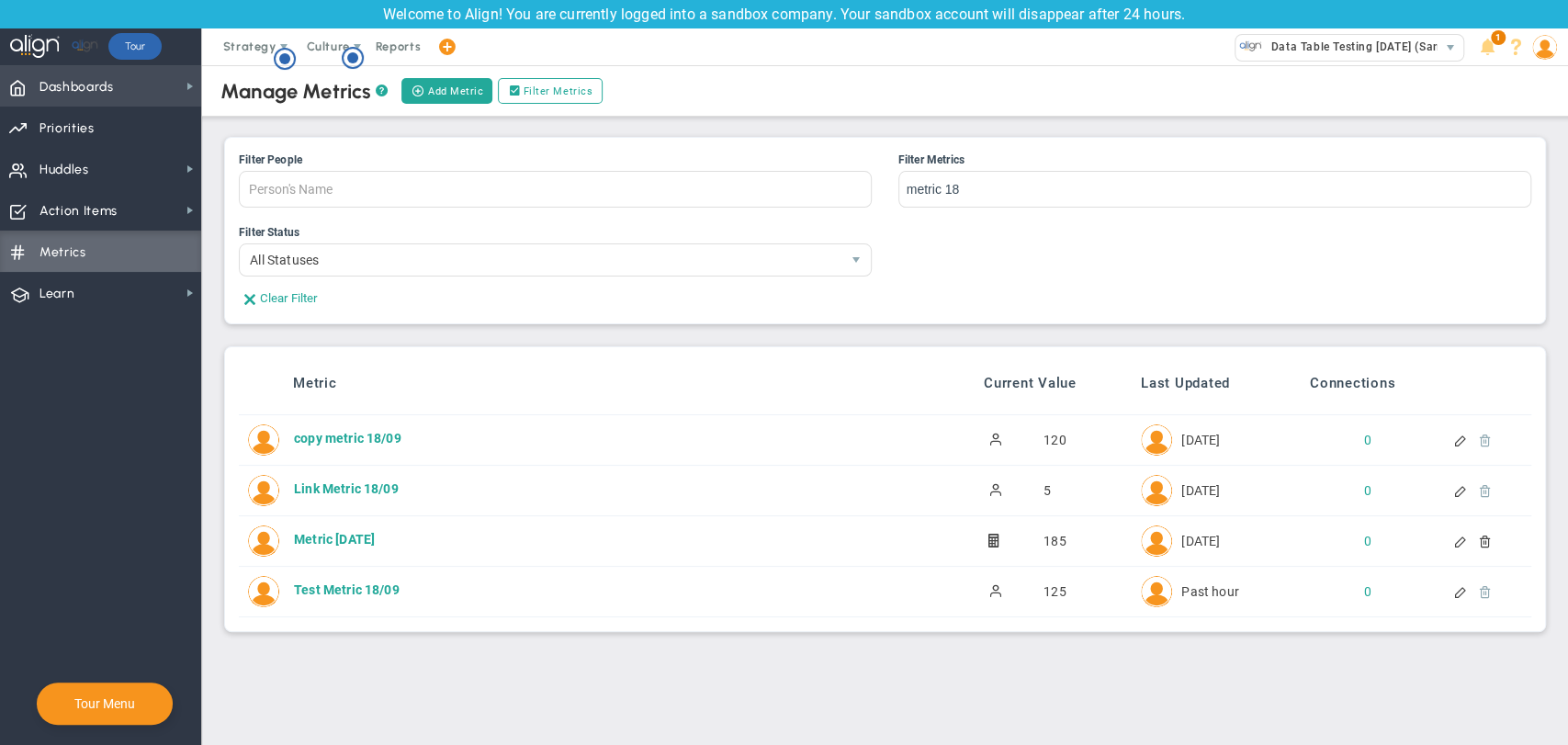
click at [106, 90] on span "Dashboards" at bounding box center [76, 87] width 74 height 38
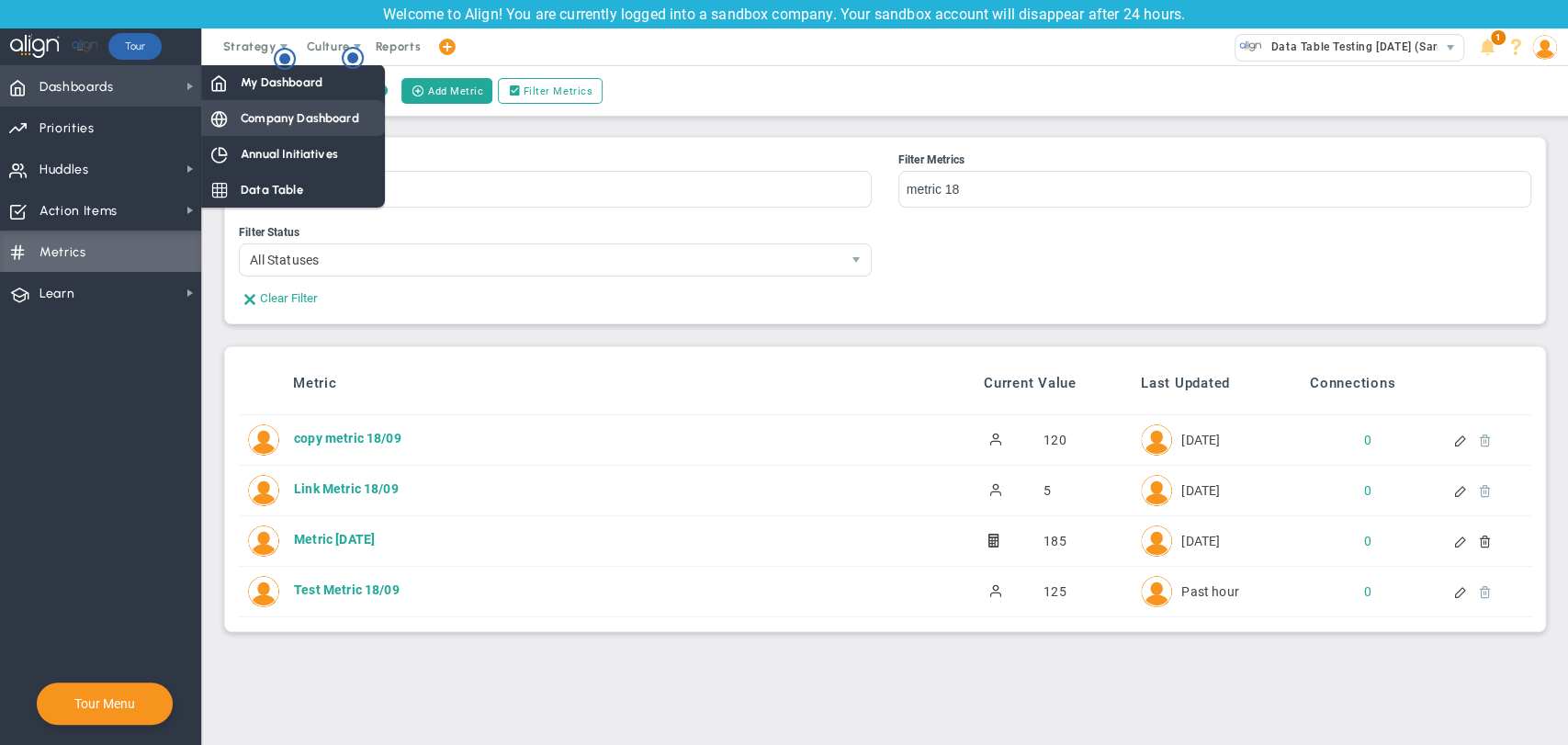
click at [288, 135] on div "Company Dashboard" at bounding box center [293, 118] width 184 height 36
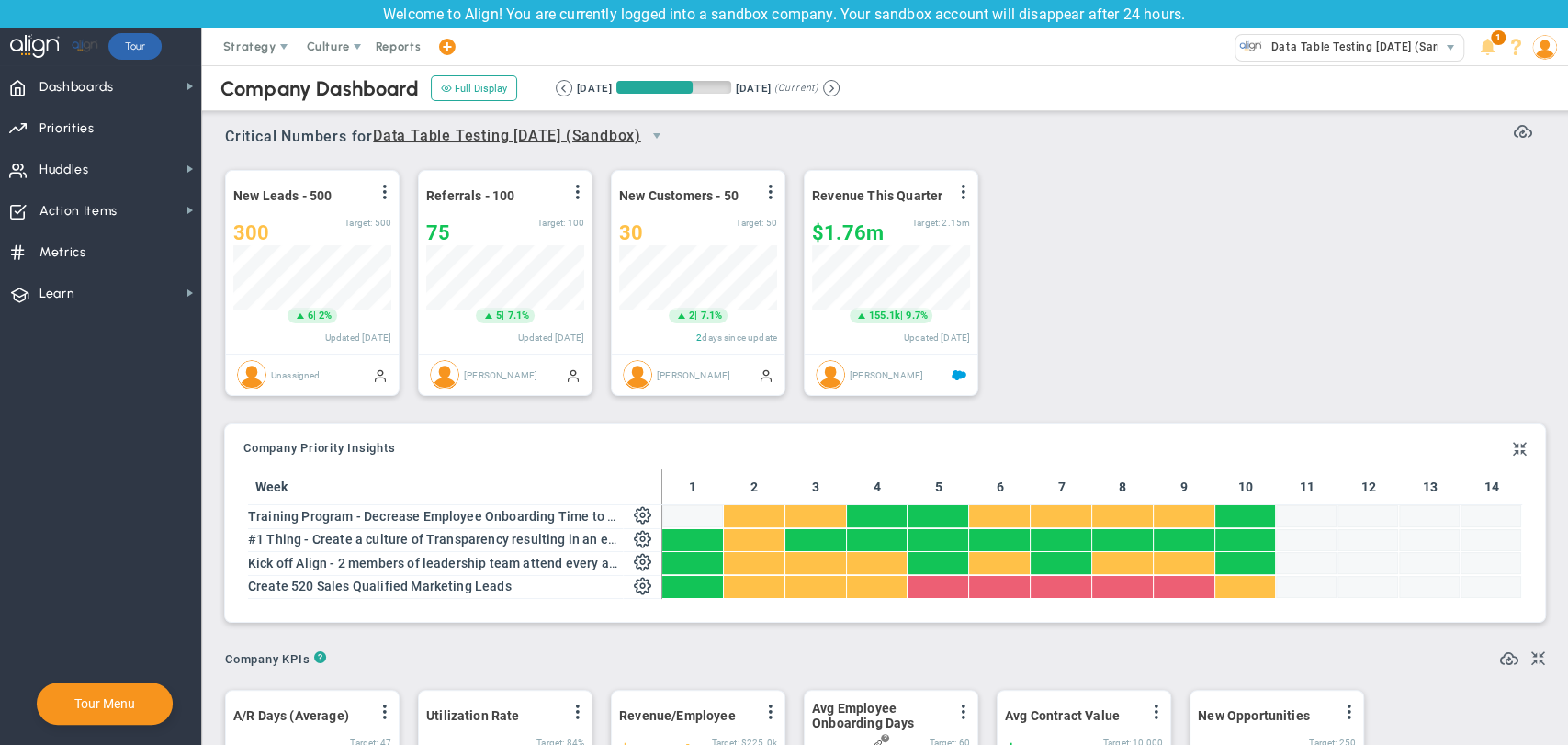
scroll to position [65, 158]
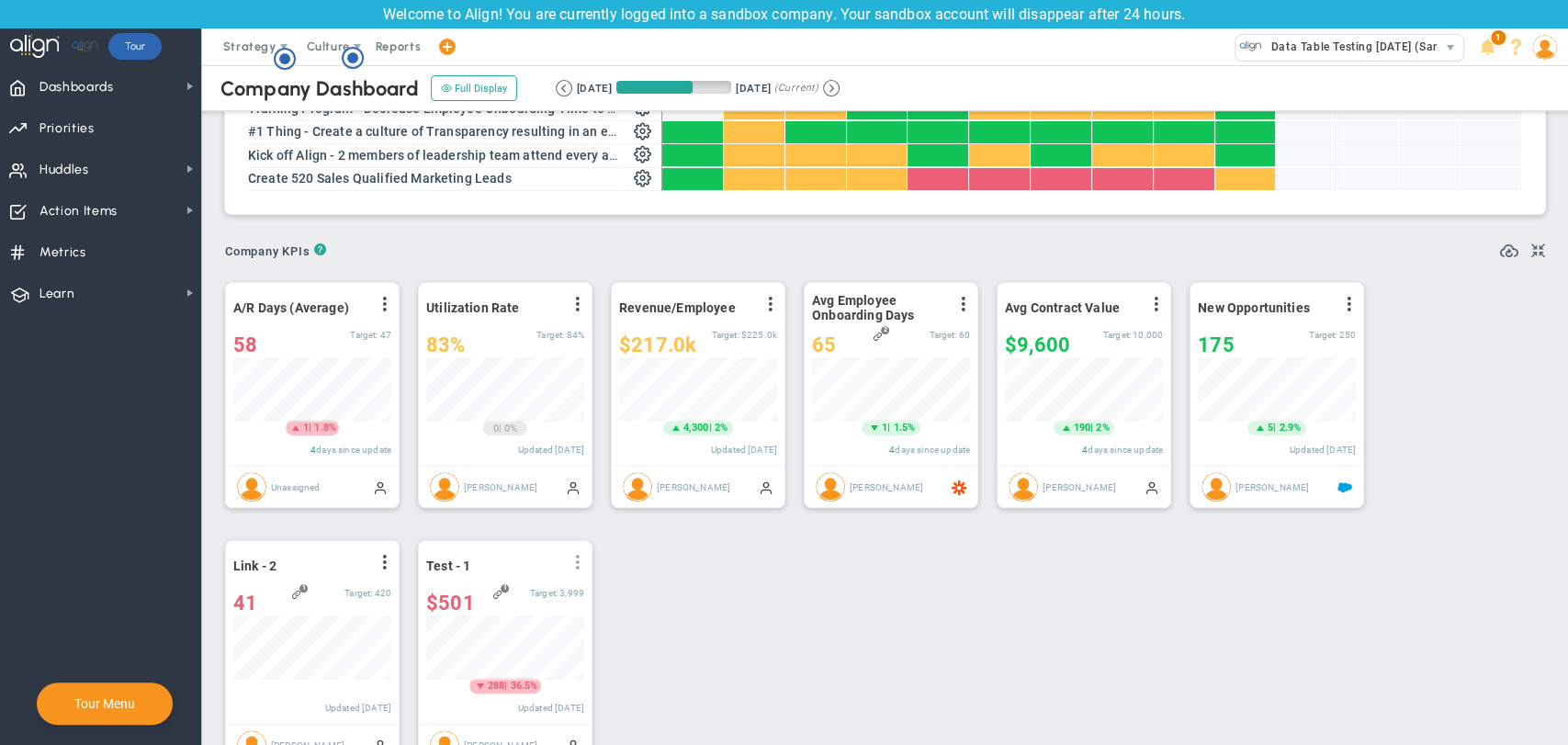
click at [576, 570] on span at bounding box center [578, 562] width 15 height 15
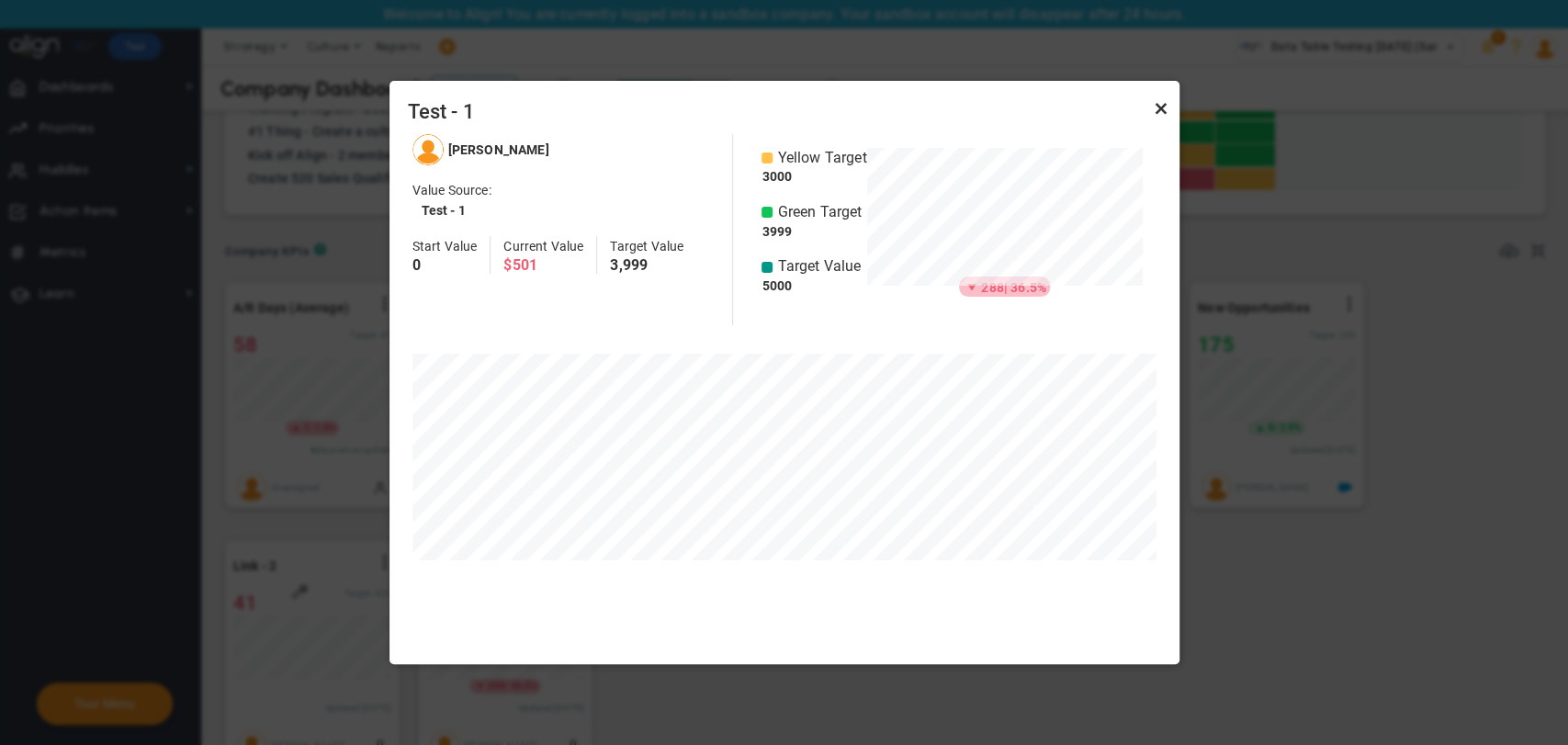
click at [1157, 105] on link "Close" at bounding box center [1161, 109] width 22 height 22
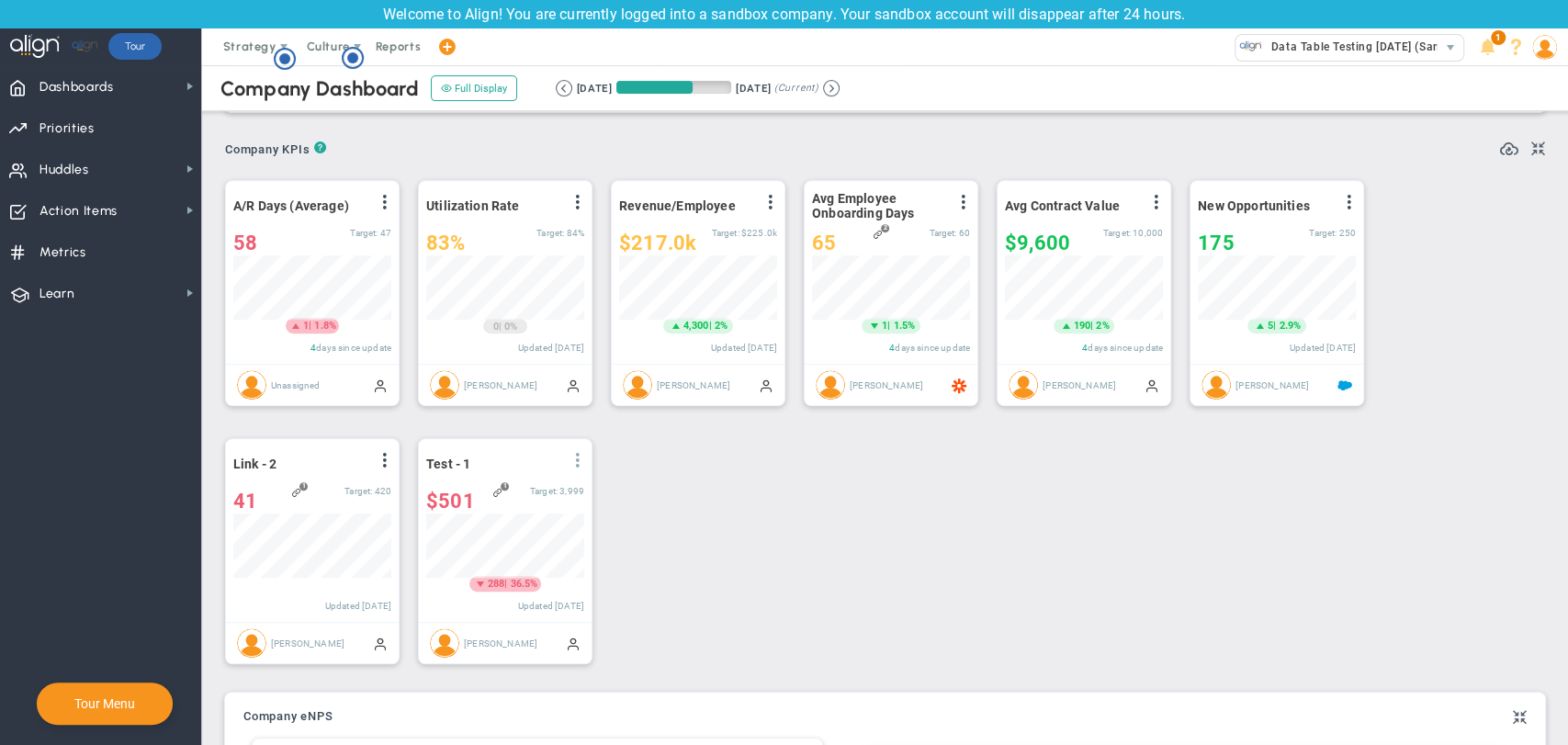
click at [578, 468] on span at bounding box center [578, 460] width 15 height 15
click at [574, 481] on span "View Historical Graph" at bounding box center [526, 474] width 117 height 13
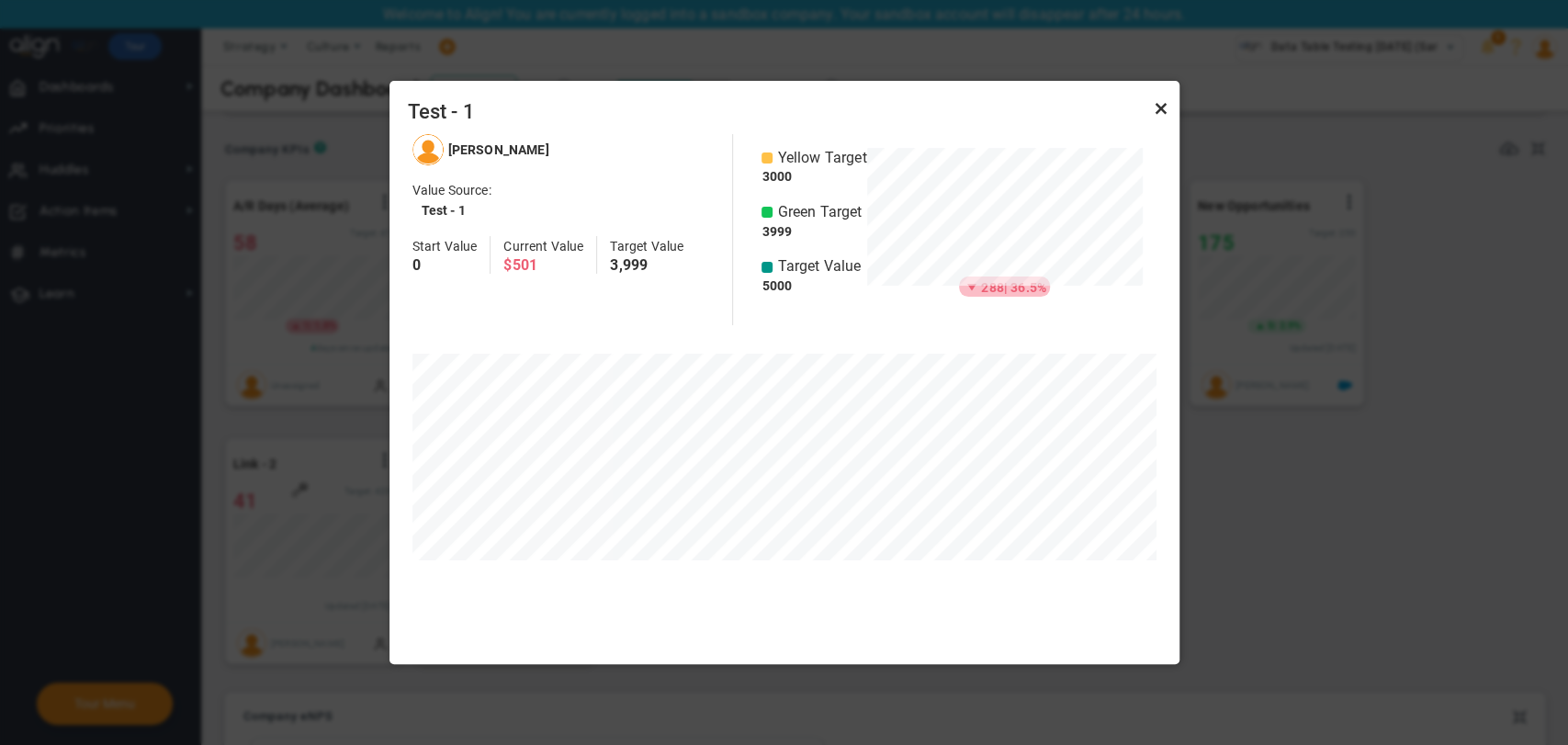
click at [1166, 113] on link "Close" at bounding box center [1161, 109] width 22 height 22
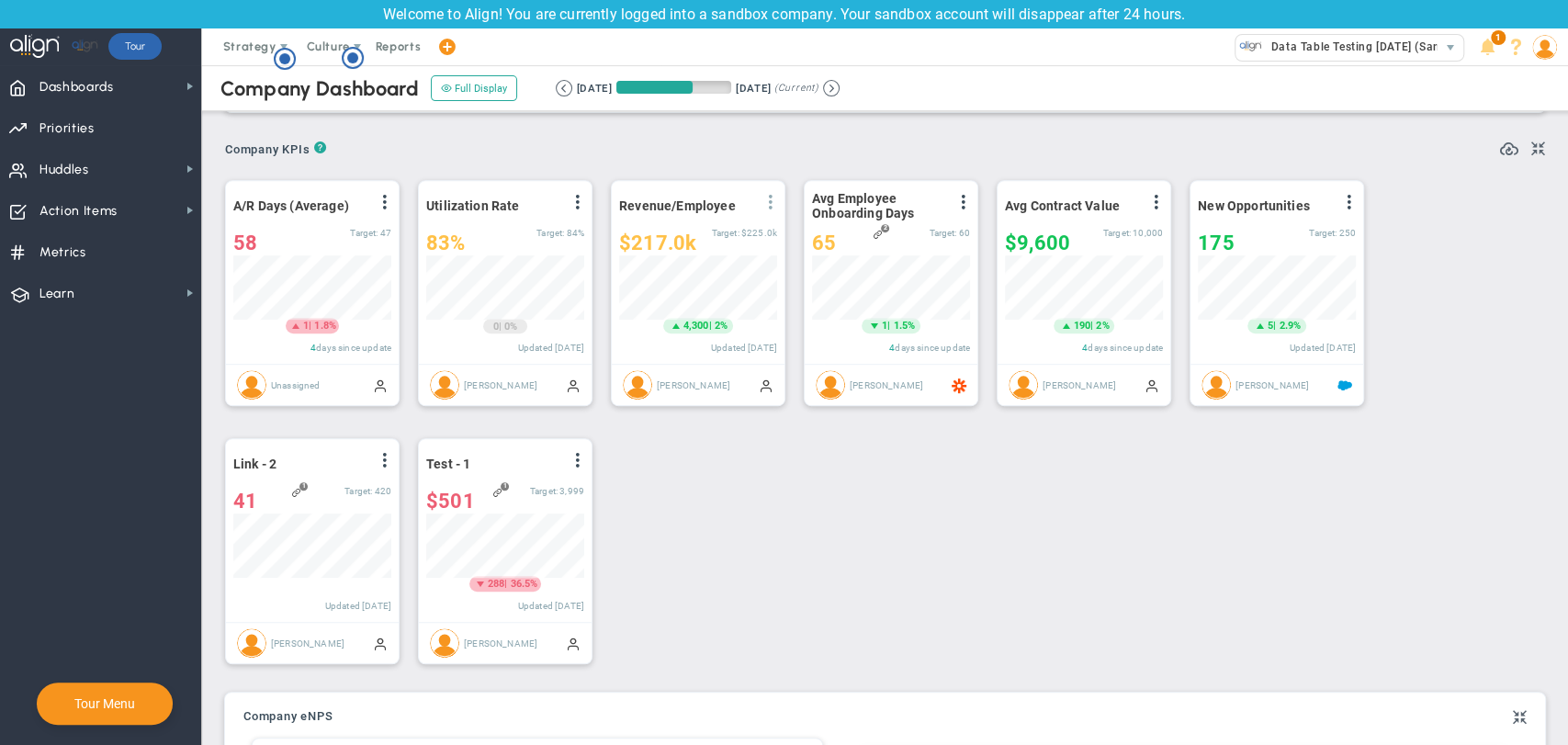
click at [768, 208] on span at bounding box center [771, 202] width 15 height 15
click at [765, 220] on span "View Historical Graph" at bounding box center [719, 216] width 117 height 13
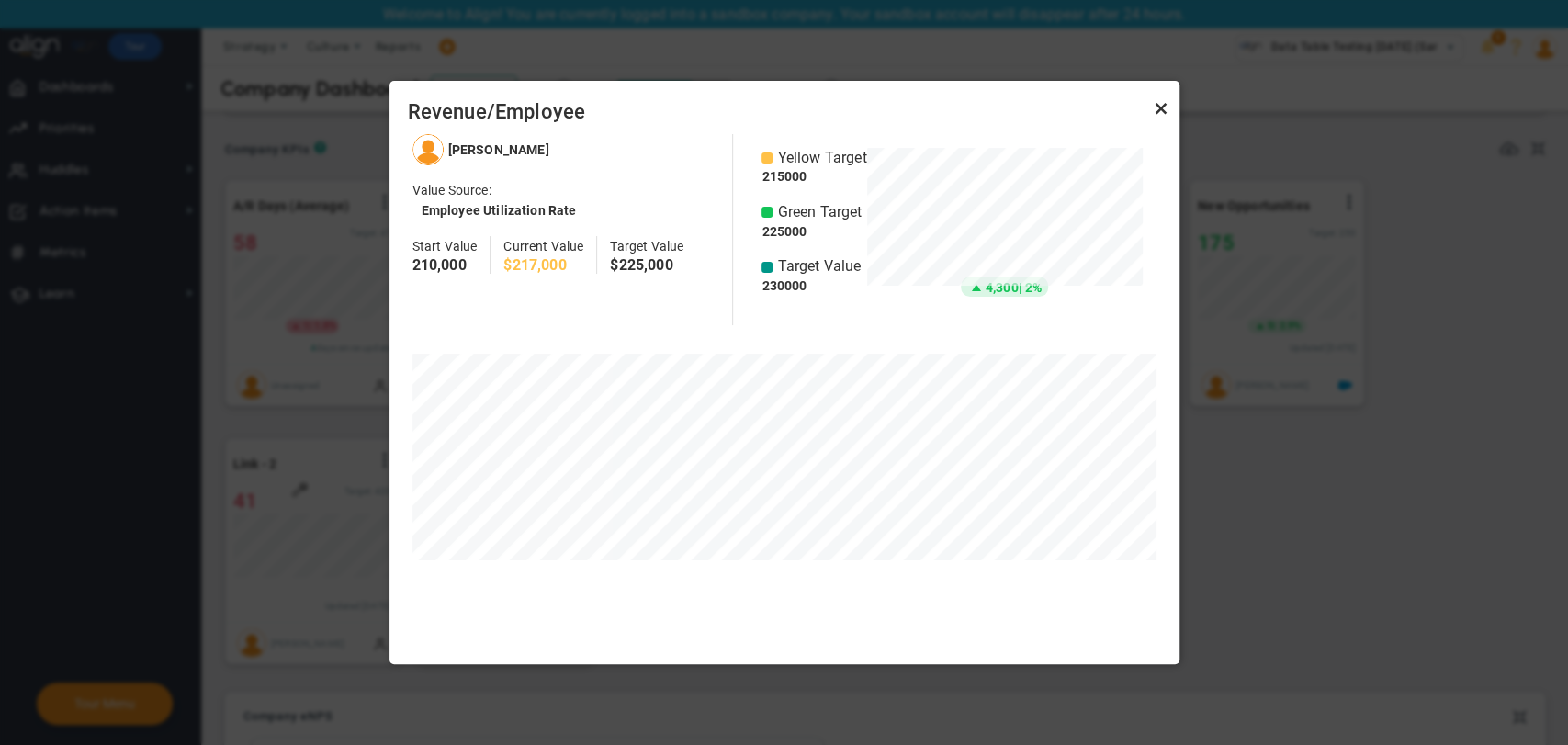
click at [1163, 112] on link "Close" at bounding box center [1161, 109] width 22 height 22
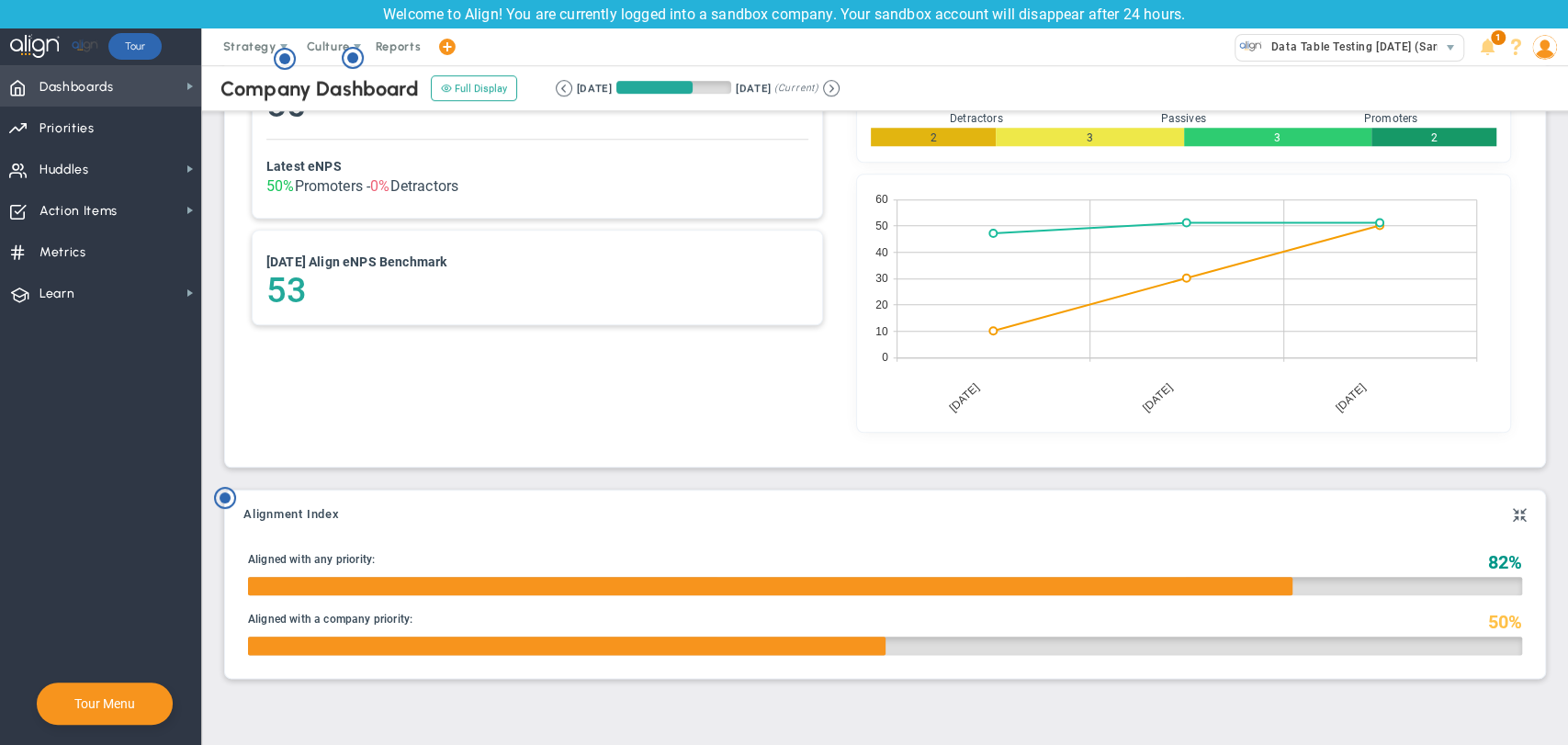
click at [121, 90] on span "Dashboards Dashboards" at bounding box center [100, 86] width 202 height 41
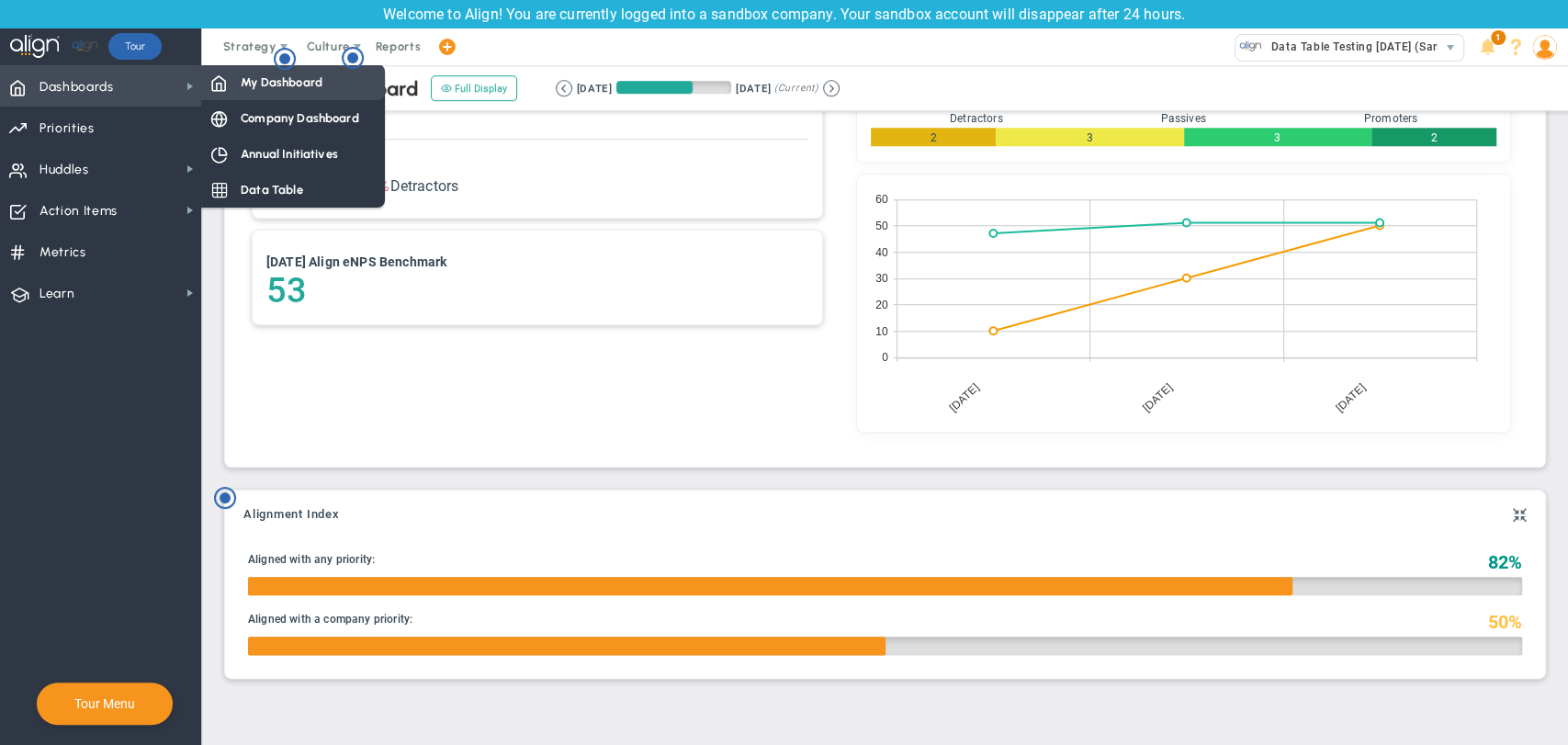
click at [256, 88] on span "My Dashboard" at bounding box center [281, 82] width 82 height 18
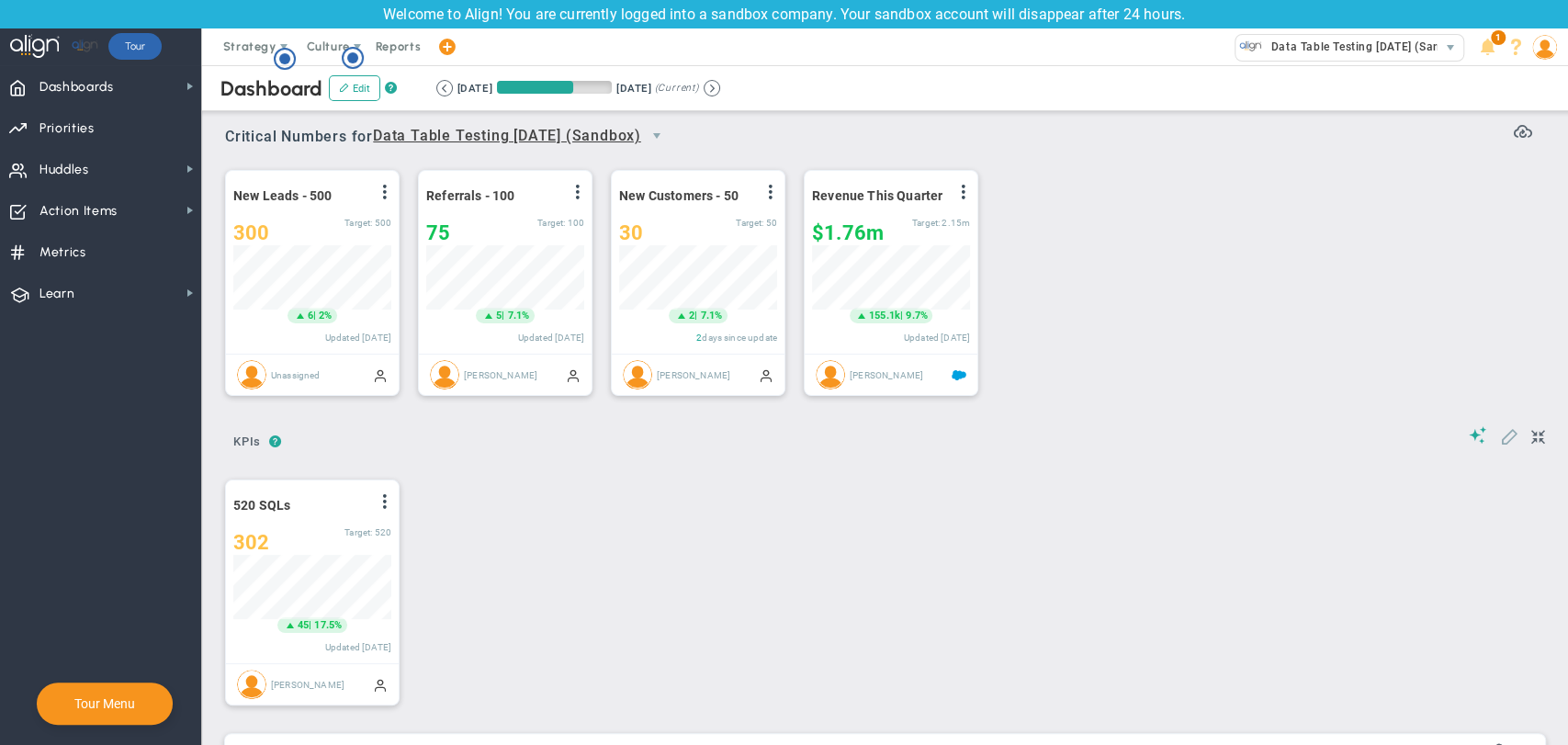
click at [1501, 445] on button at bounding box center [1510, 437] width 19 height 21
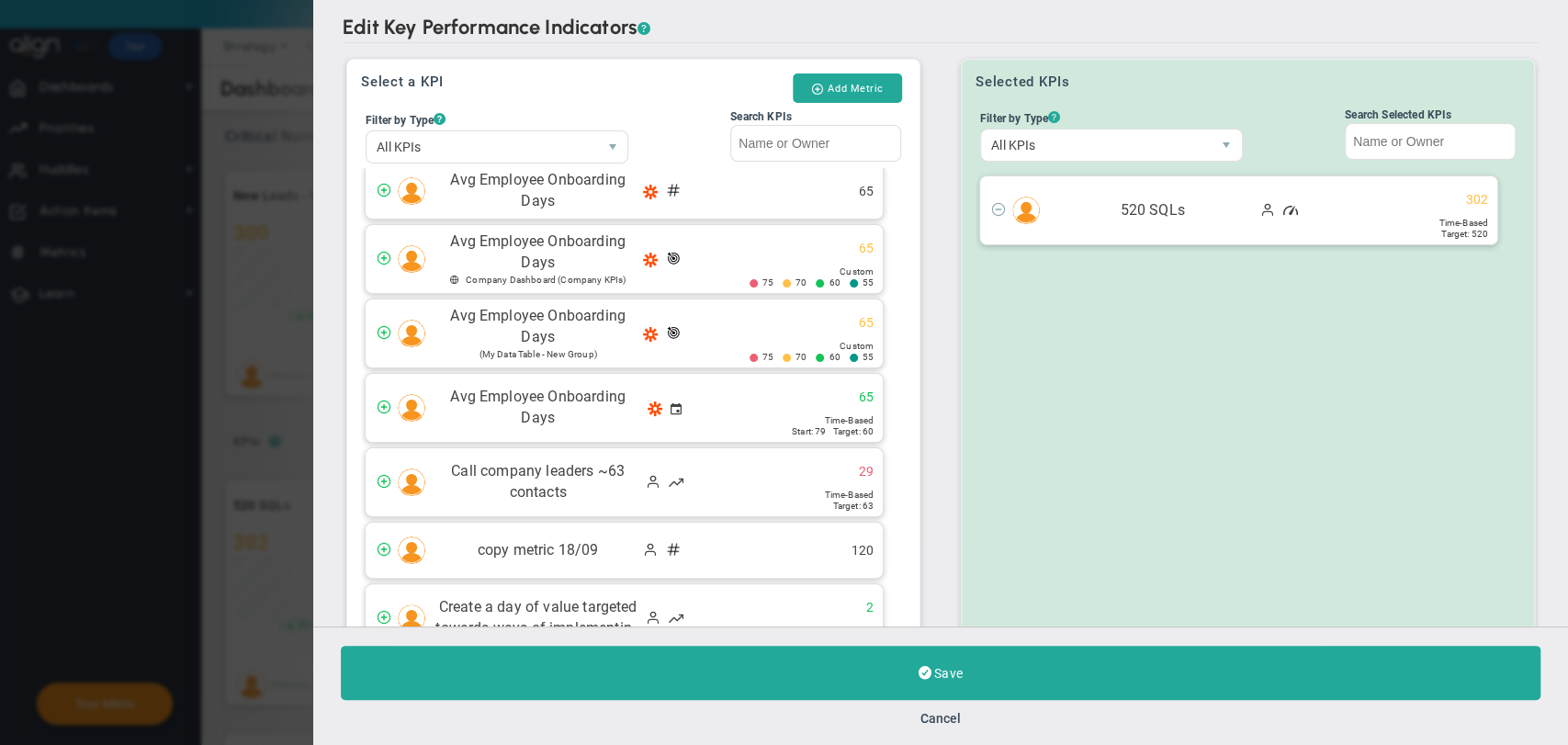
scroll to position [714, 0]
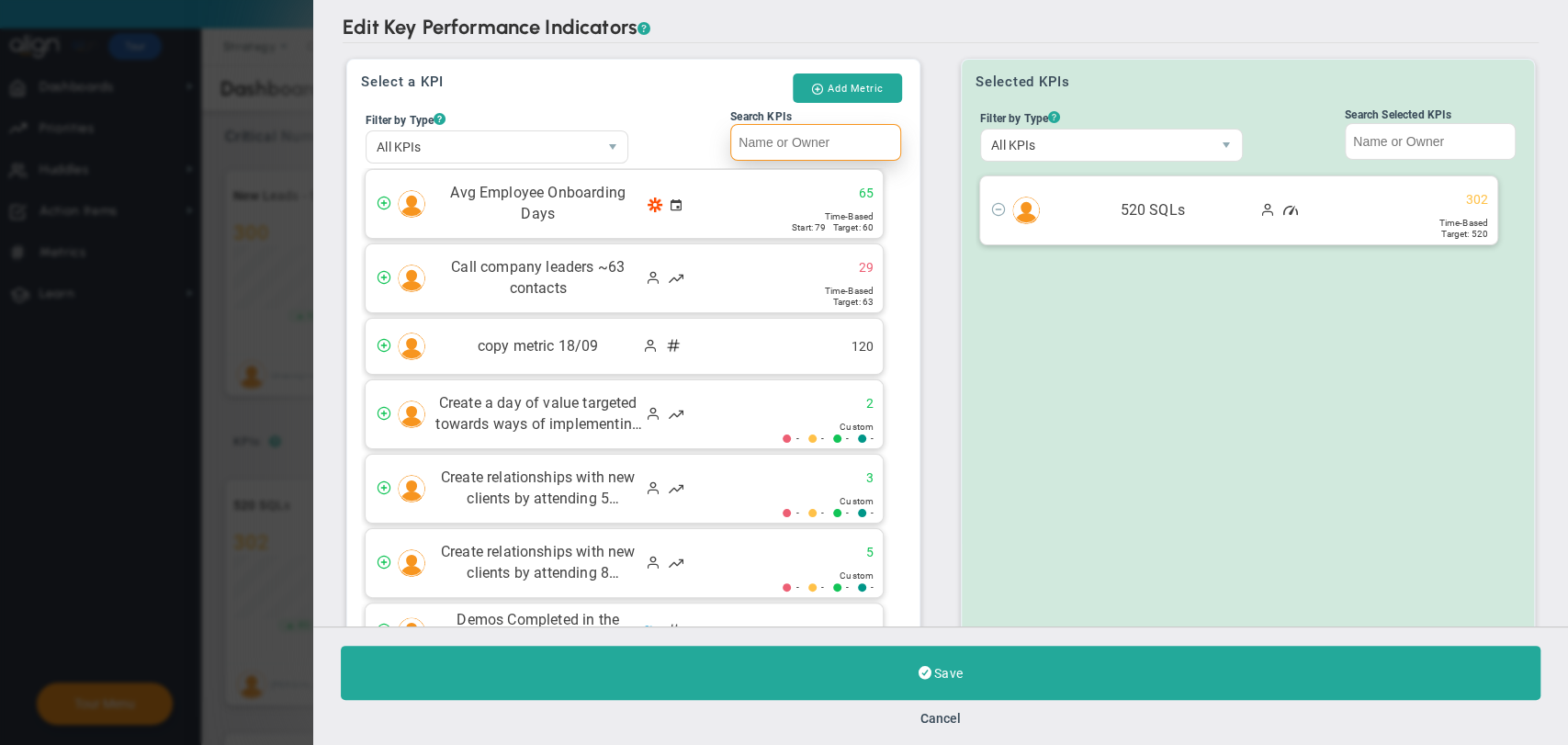
click at [841, 141] on input "Search KPIs" at bounding box center [816, 142] width 171 height 37
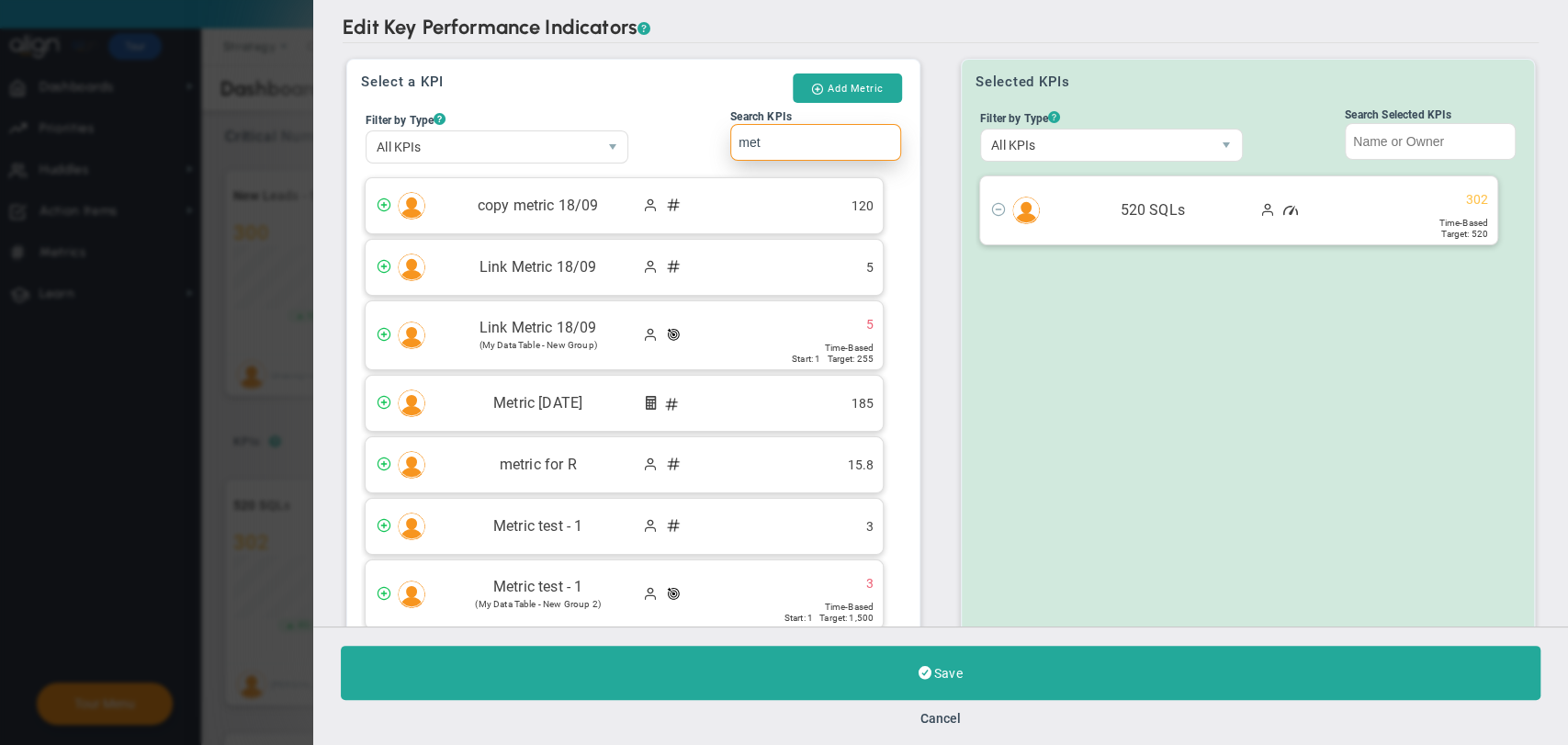
scroll to position [0, 0]
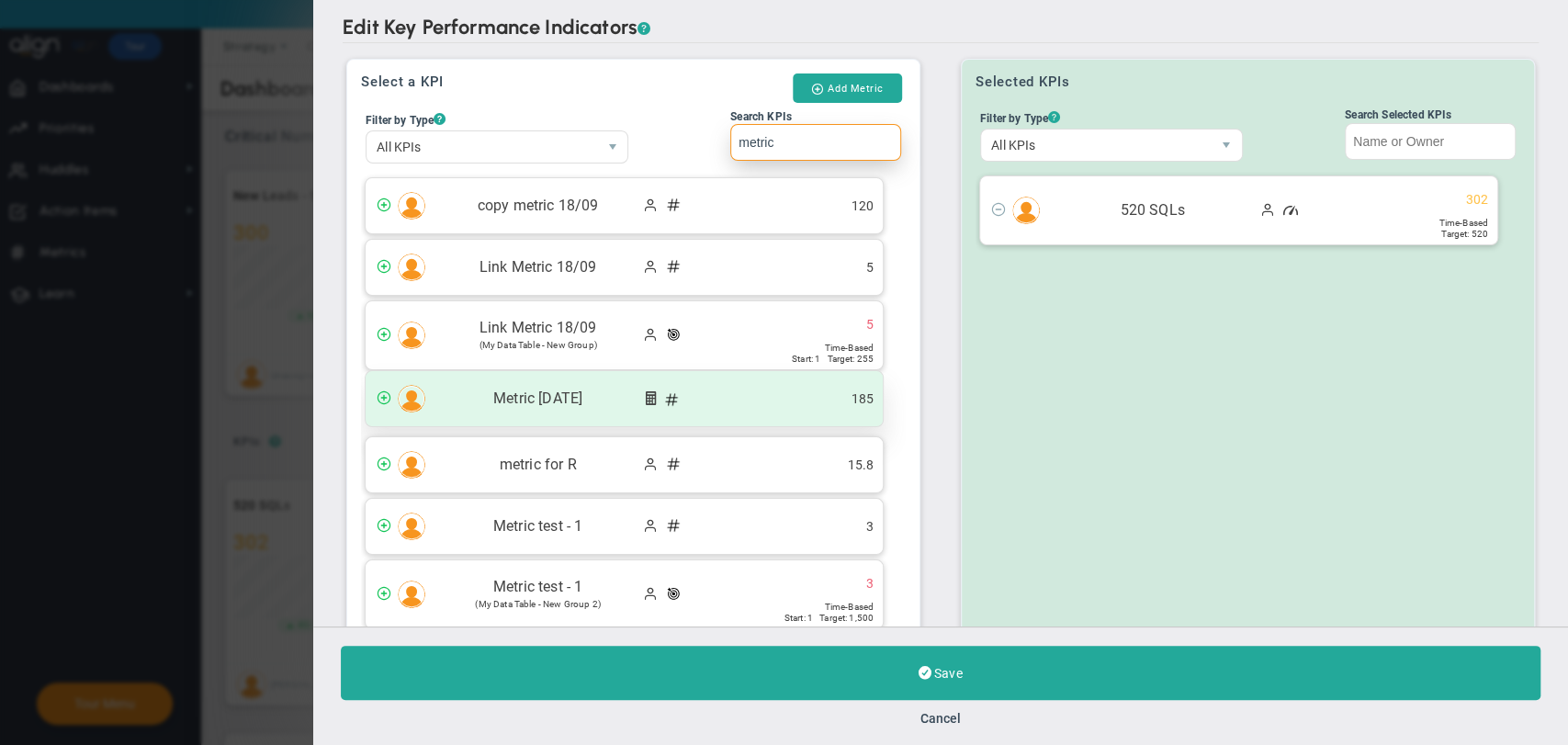
click at [383, 395] on span at bounding box center [384, 397] width 15 height 15
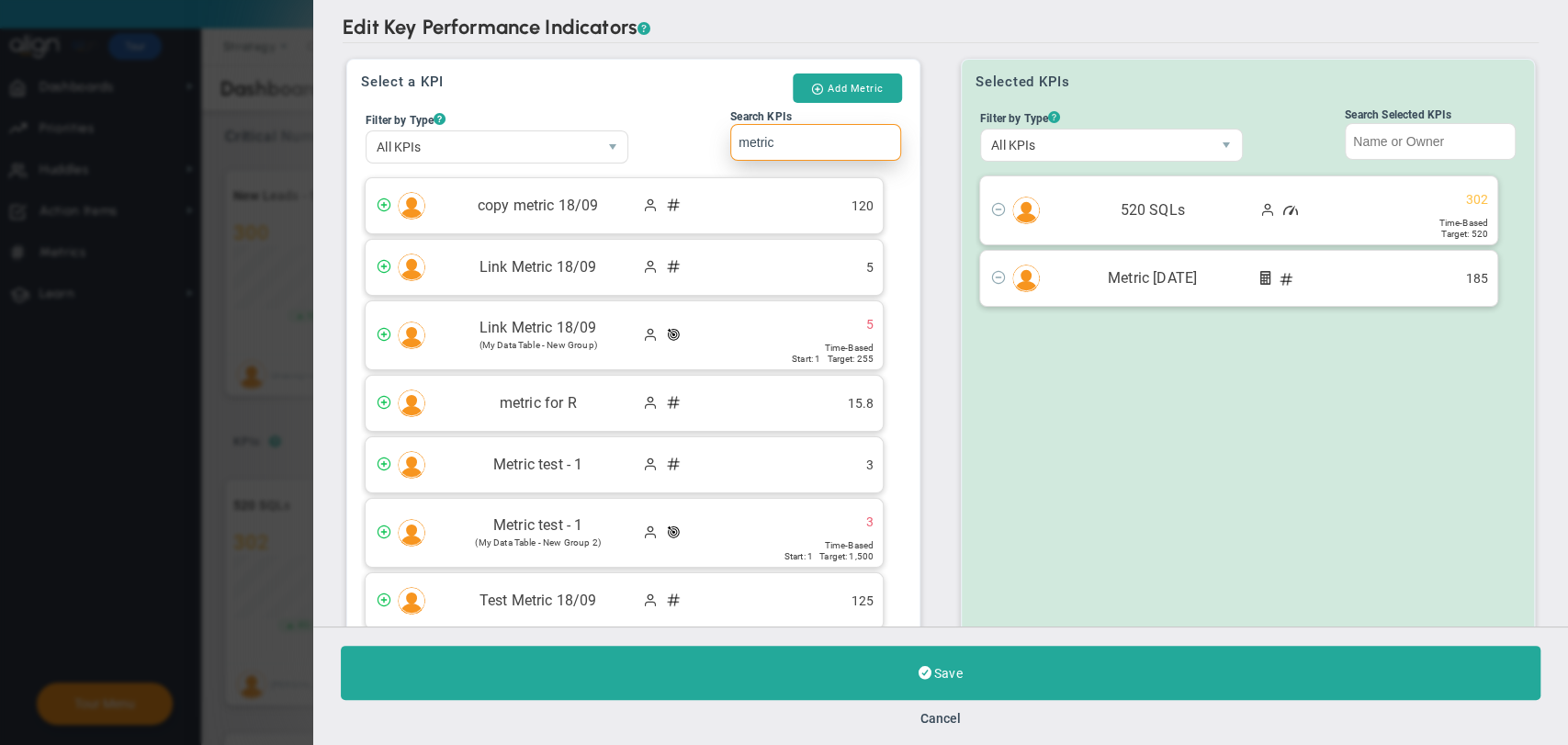
scroll to position [55, 0]
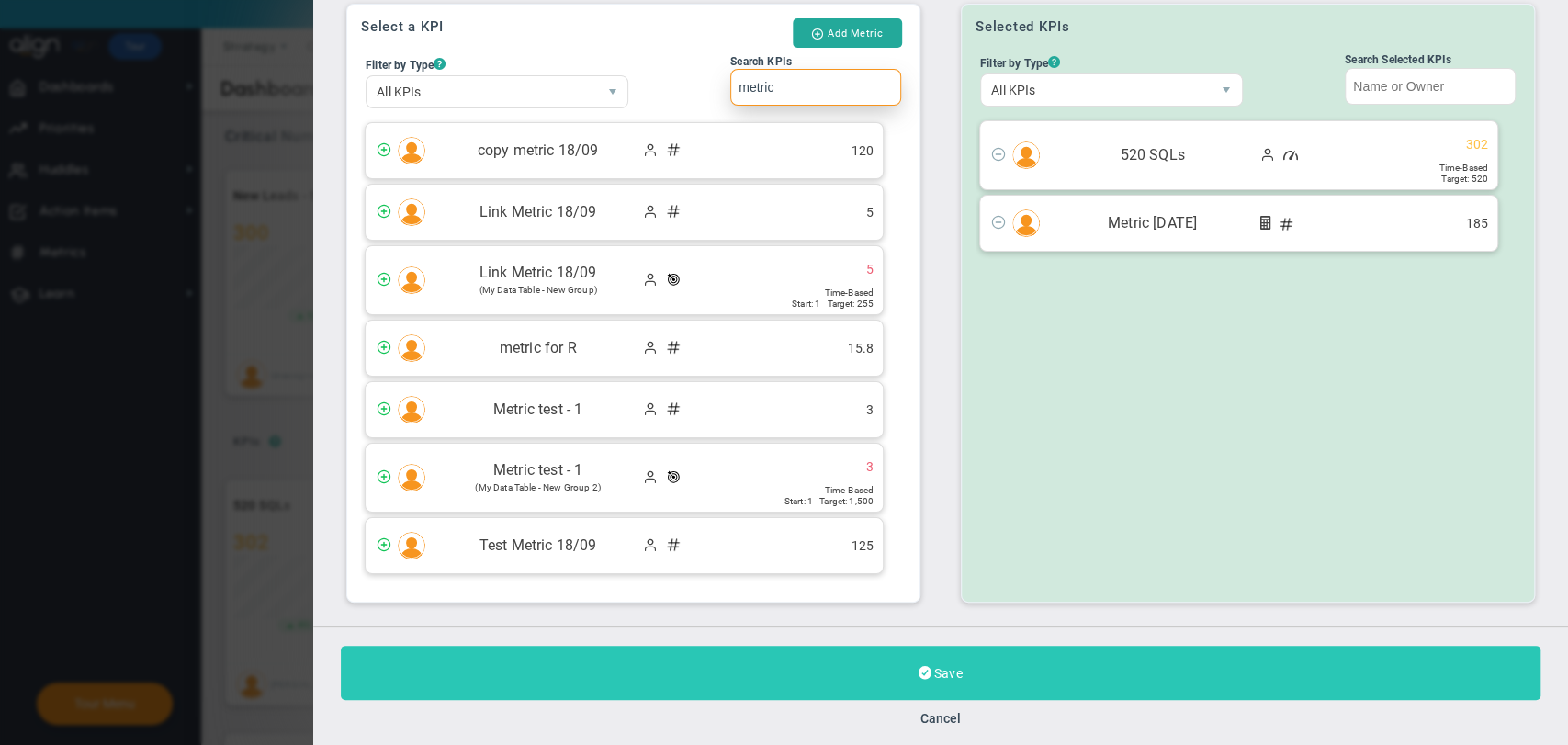
type input "metric"
click at [871, 682] on button "Save" at bounding box center [941, 673] width 1200 height 54
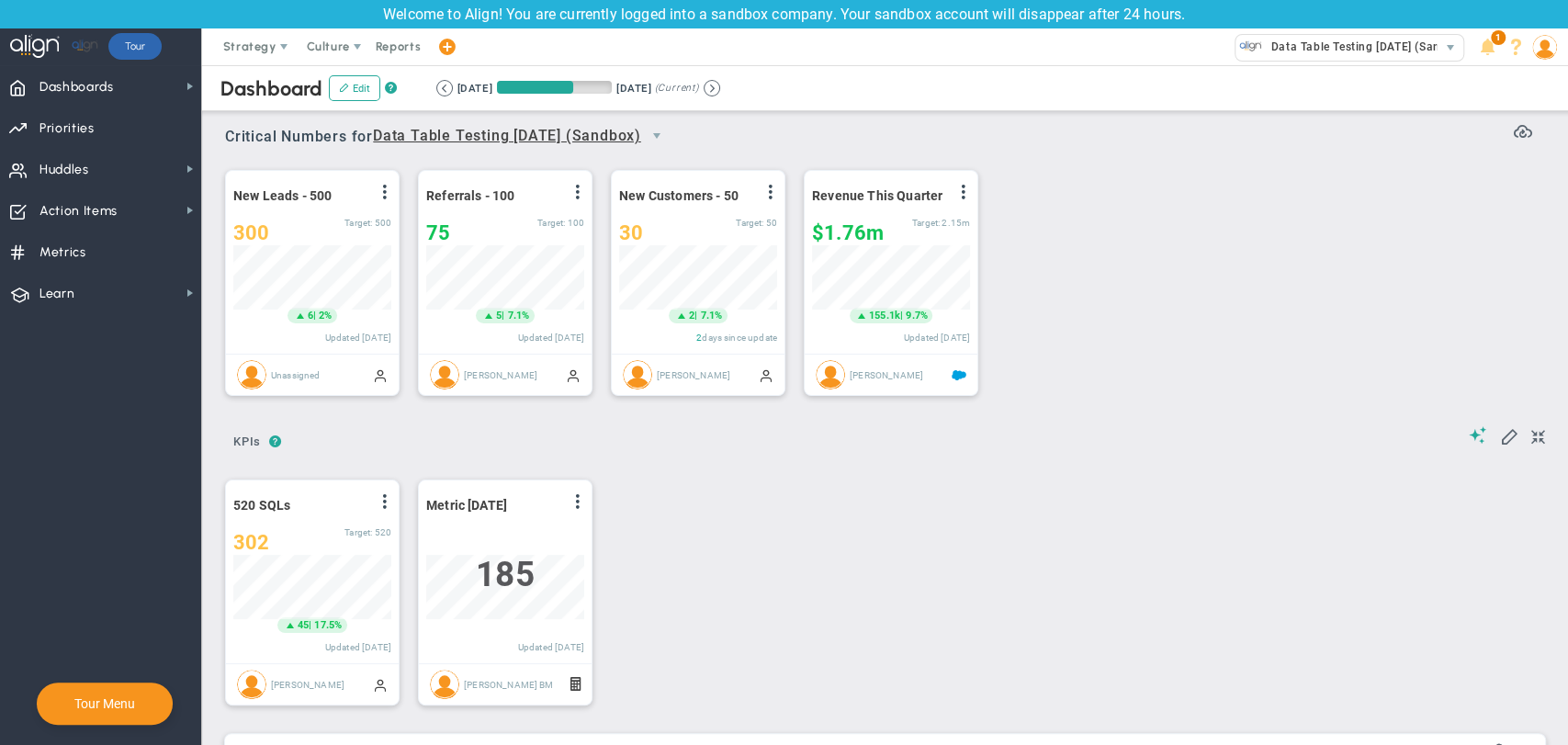
scroll to position [65, 158]
click at [579, 507] on span at bounding box center [578, 501] width 15 height 15
click at [549, 541] on li "Edit" at bounding box center [526, 539] width 130 height 23
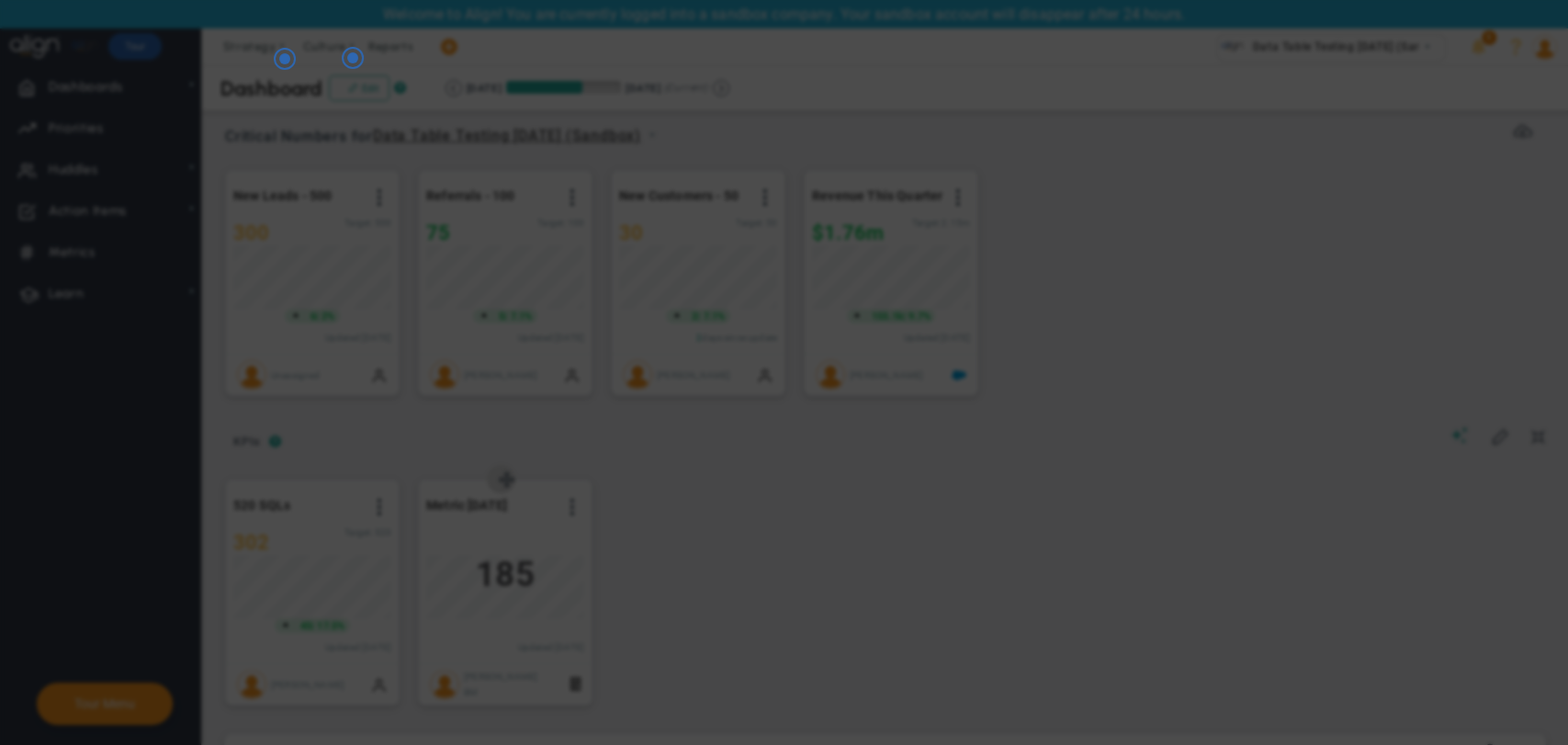
radio input "true"
checkbox input "false"
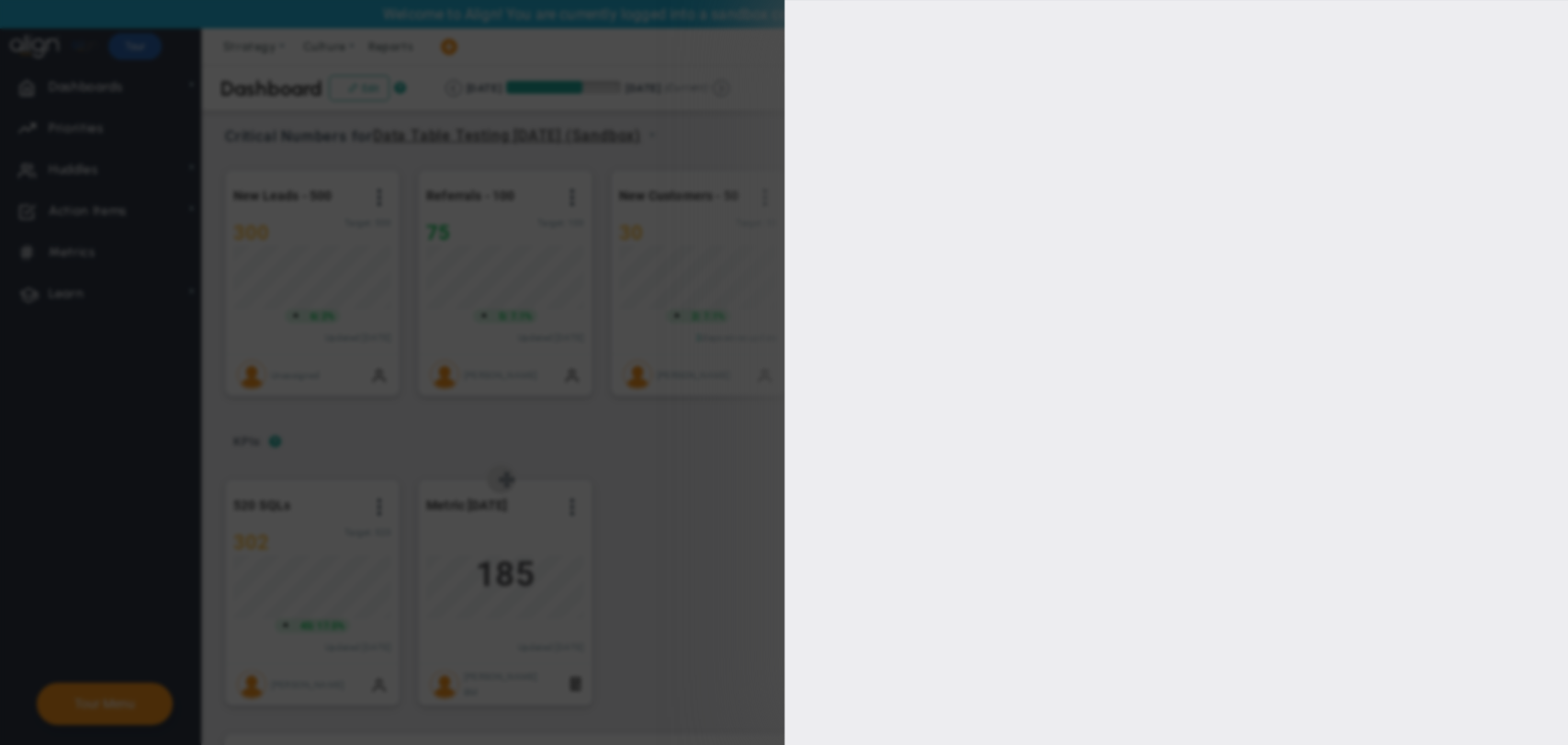
type input "0"
checkbox input "true"
type input "Megha BM"
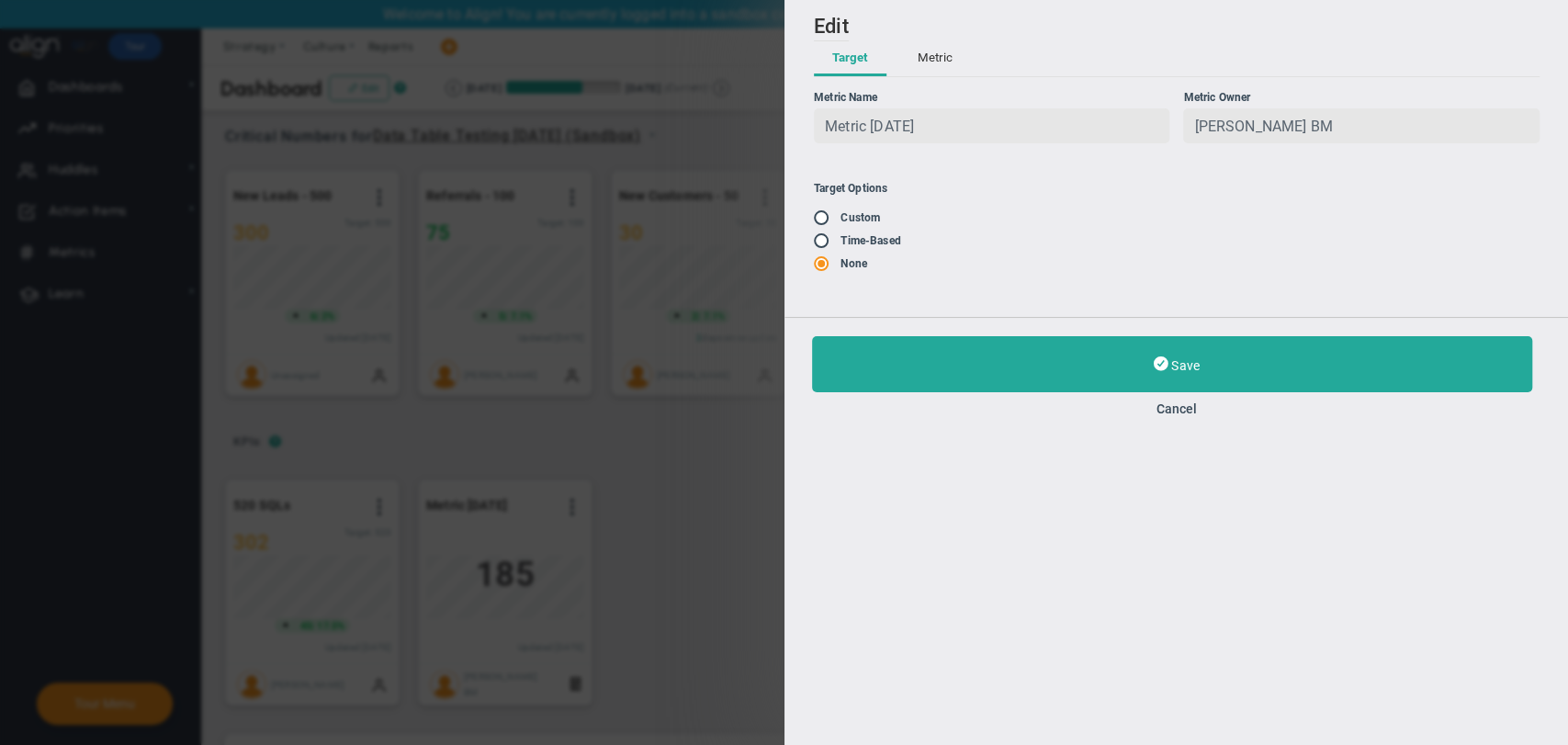
click at [820, 239] on input "radio" at bounding box center [828, 242] width 19 height 15
radio input "true"
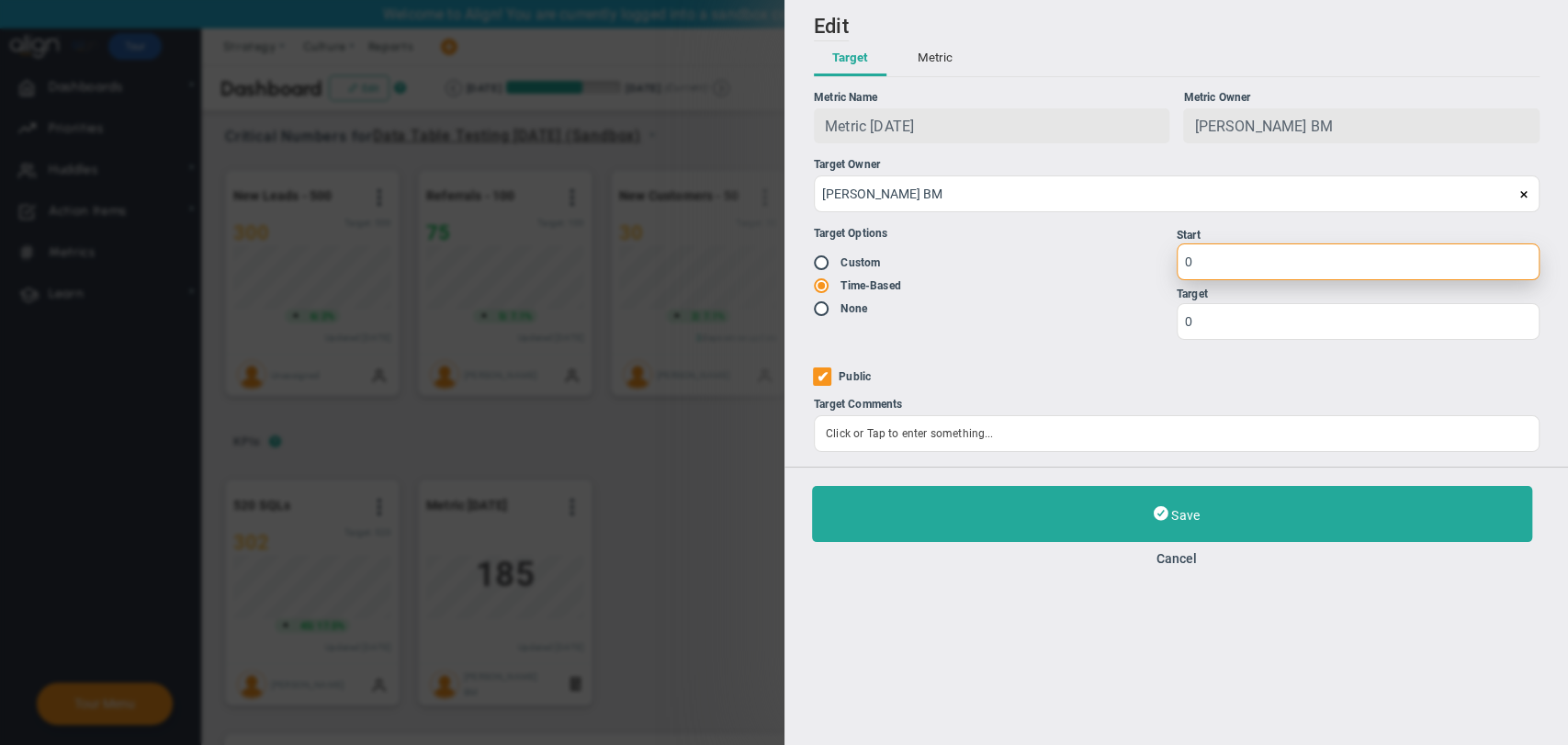
drag, startPoint x: 1301, startPoint y: 253, endPoint x: 1232, endPoint y: 264, distance: 69.9
click at [1234, 265] on input "0" at bounding box center [1357, 261] width 363 height 37
drag, startPoint x: 1202, startPoint y: 261, endPoint x: 1176, endPoint y: 265, distance: 26.3
click at [1176, 265] on input "0" at bounding box center [1357, 261] width 363 height 37
type input "10"
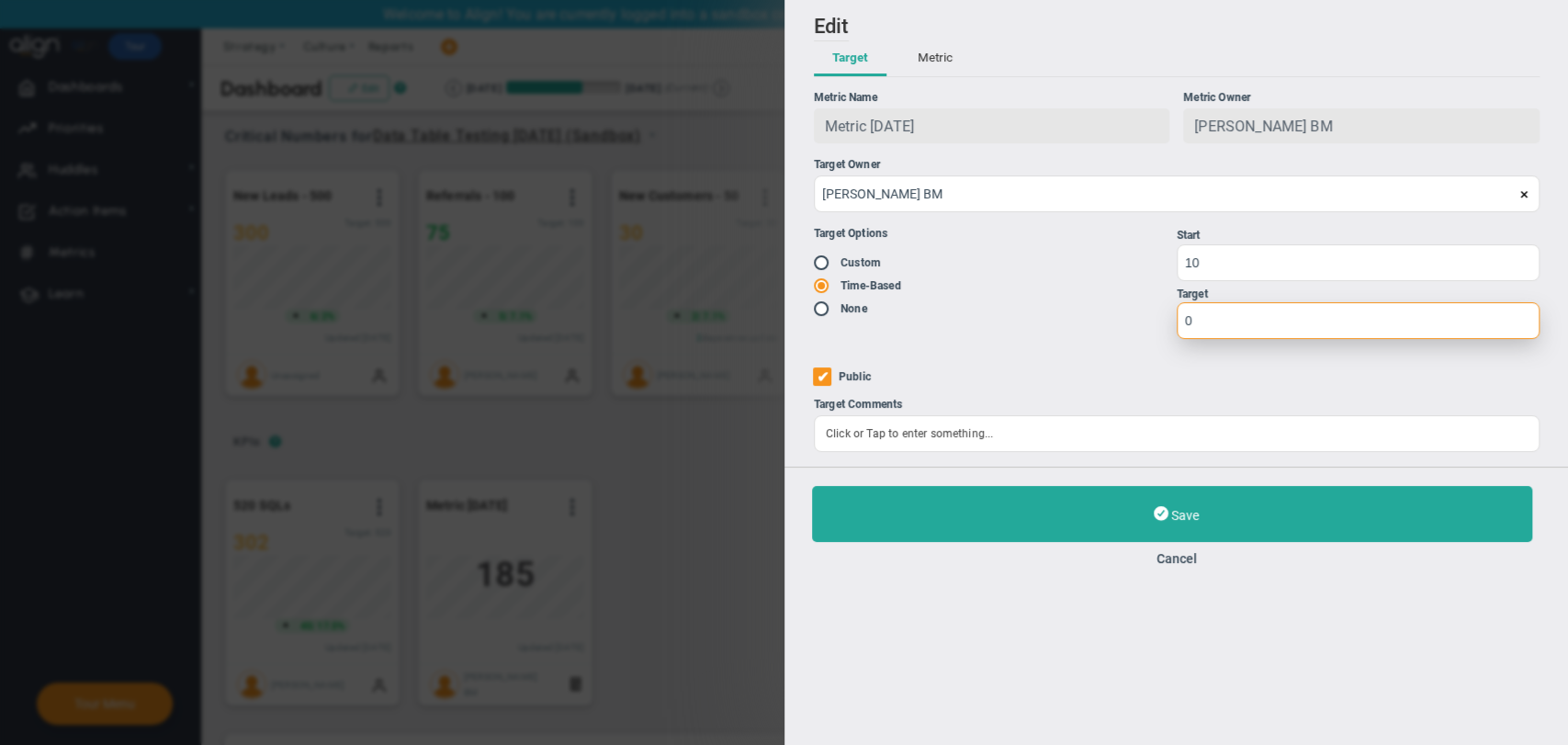
drag, startPoint x: 1337, startPoint y: 315, endPoint x: 1049, endPoint y: 274, distance: 290.9
click at [1049, 274] on div "Target Options Existing Target Custom Time-Based None Targets" at bounding box center [1176, 283] width 725 height 142
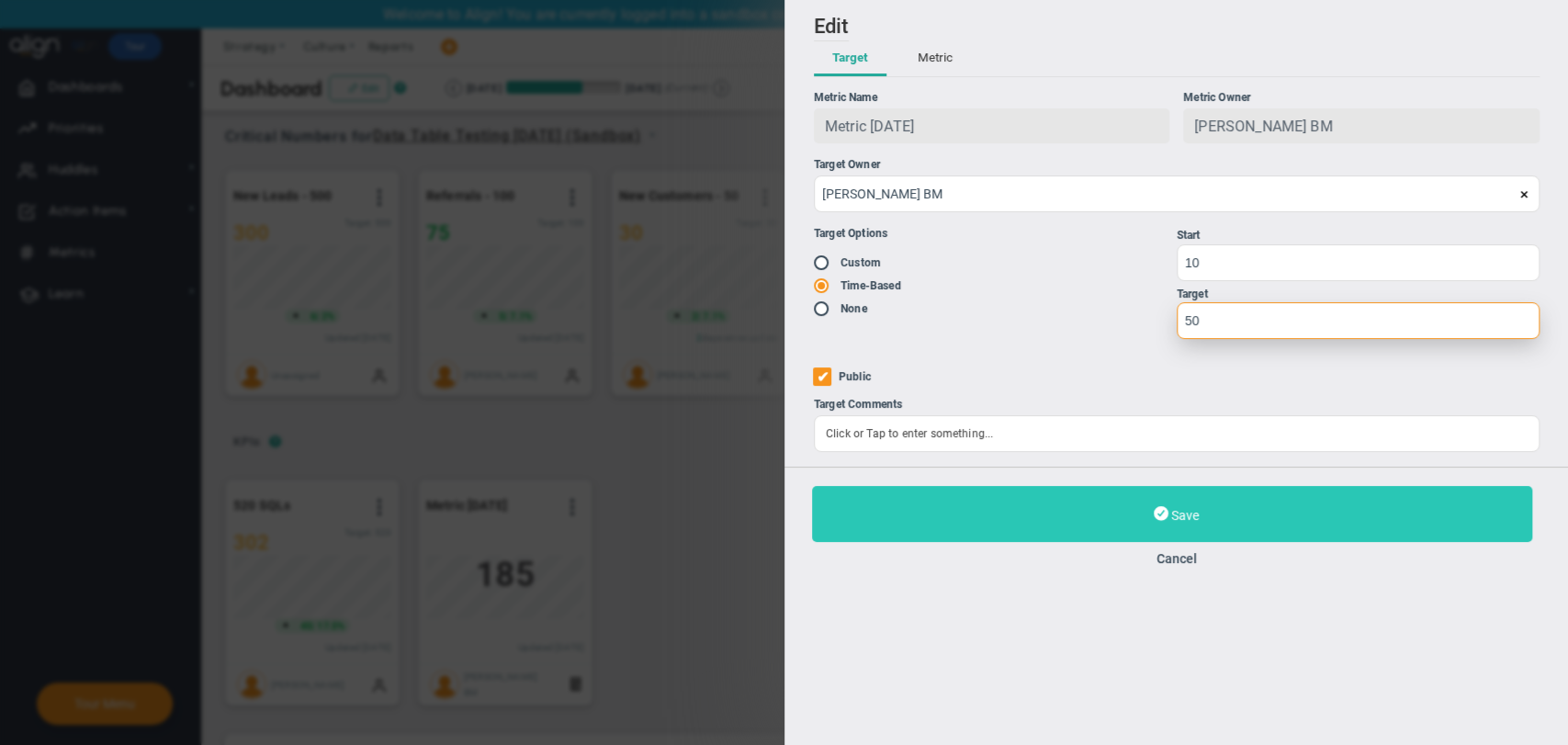
type input "50"
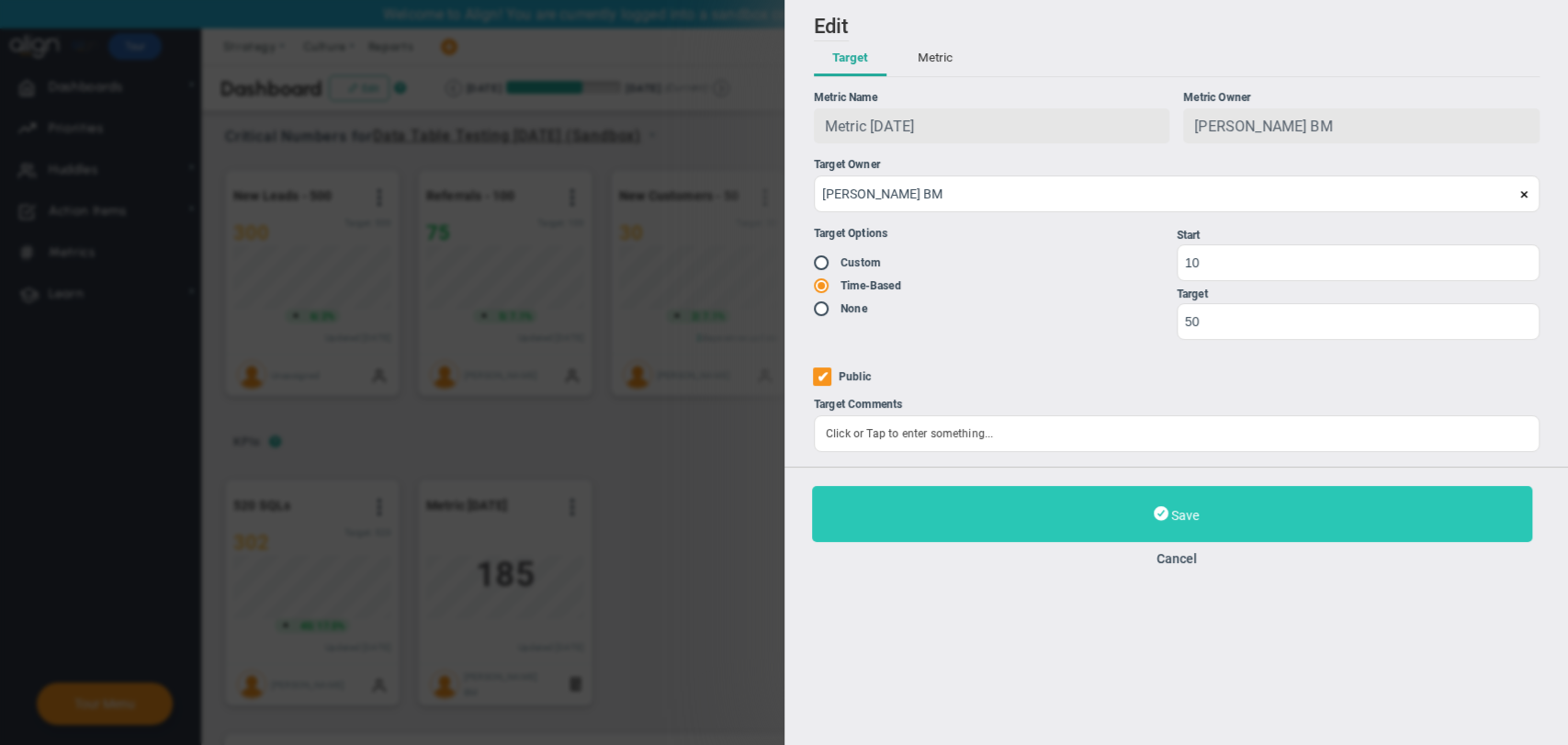
click at [1287, 512] on button "Save" at bounding box center [1172, 514] width 720 height 56
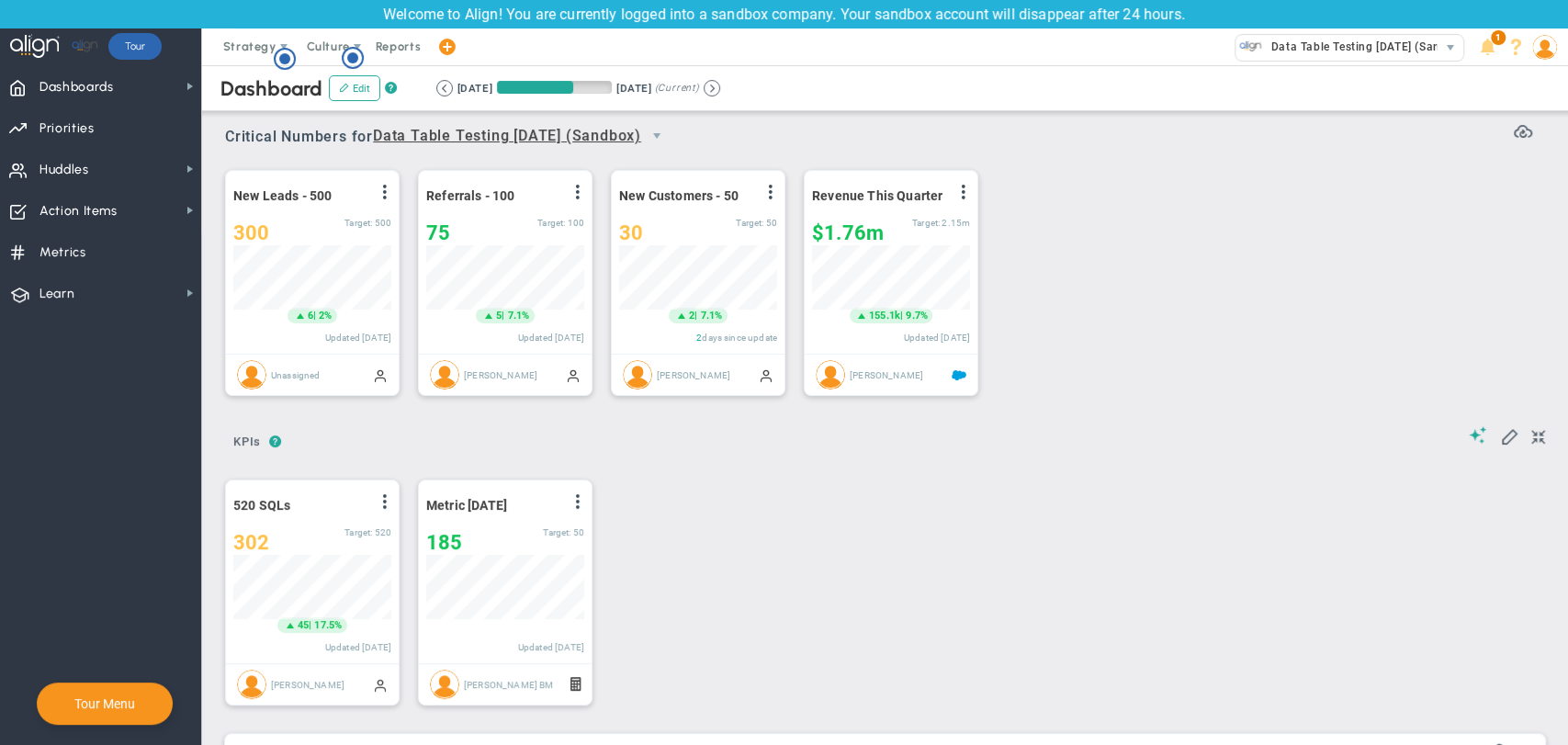
scroll to position [65, 158]
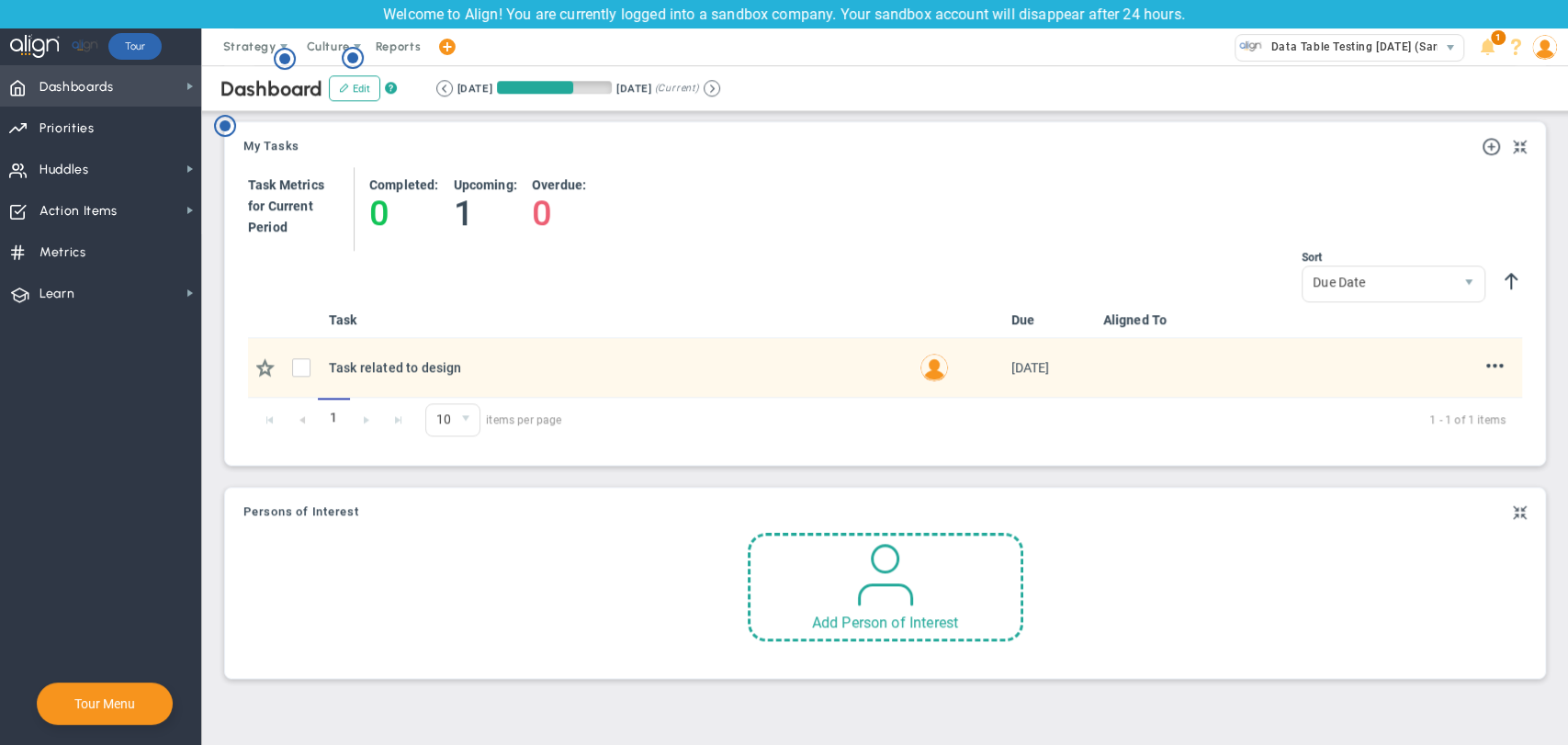
click at [110, 90] on span "Dashboards" at bounding box center [76, 87] width 74 height 38
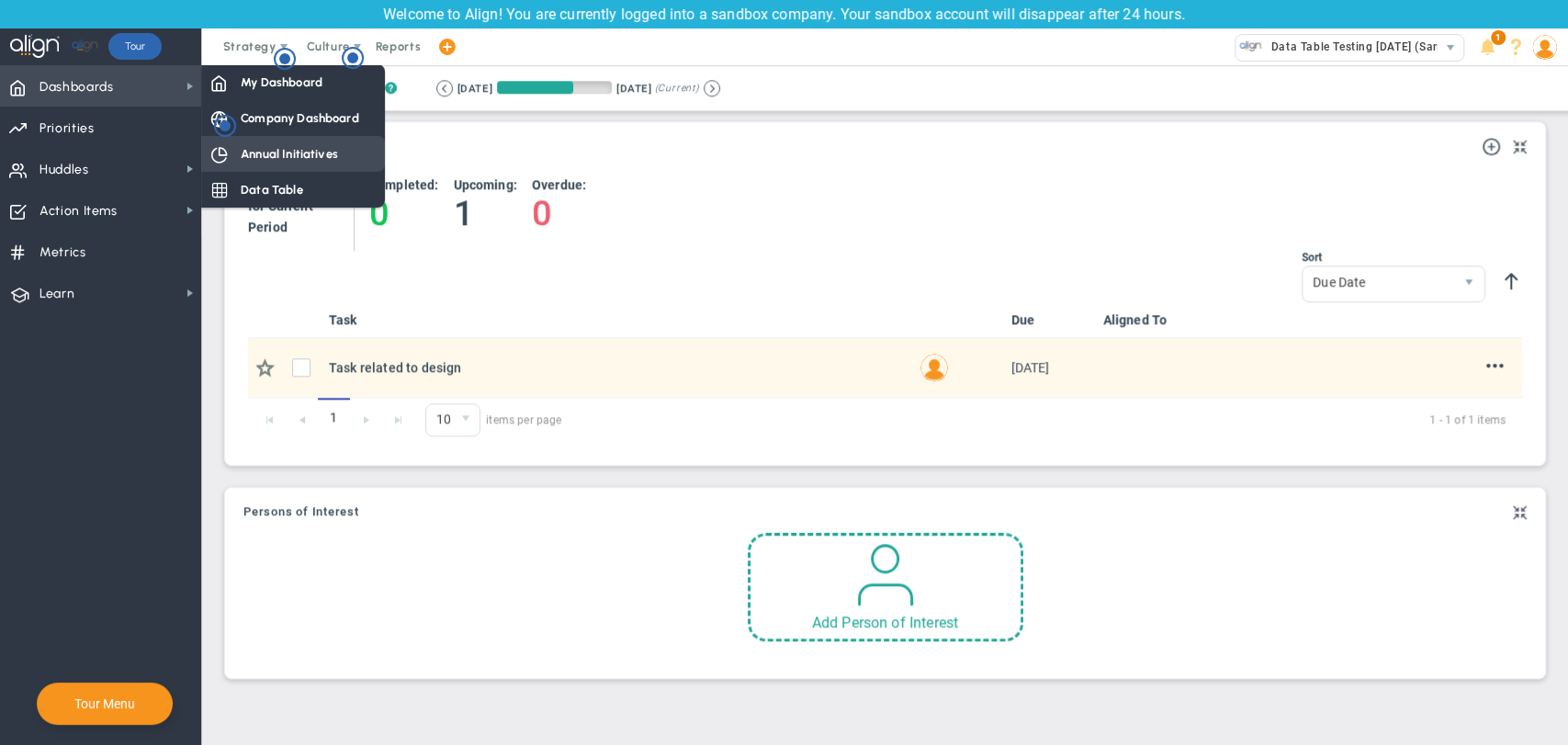
click at [283, 149] on span "Annual Initiatives" at bounding box center [290, 154] width 97 height 18
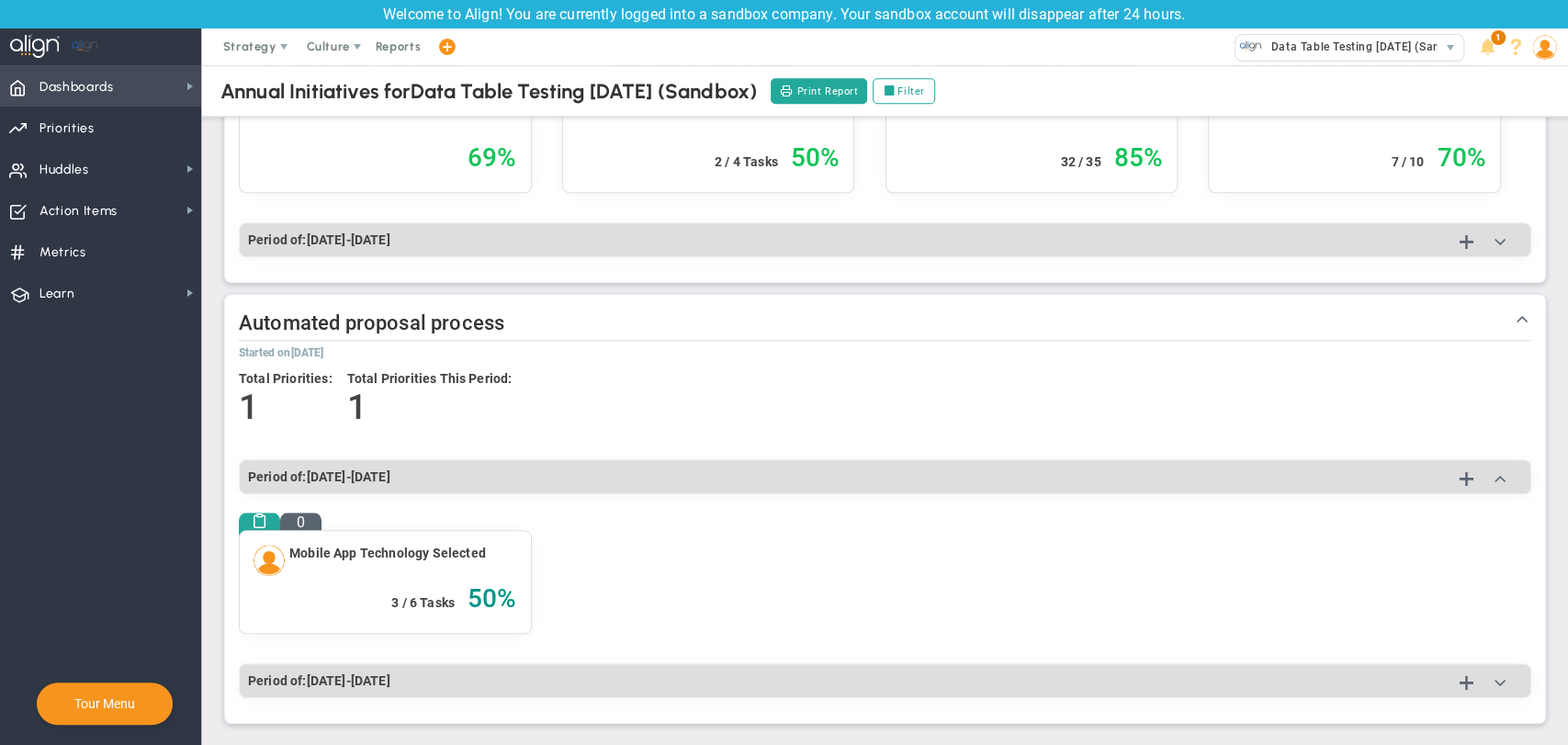
click at [82, 86] on span "Dashboards" at bounding box center [76, 87] width 74 height 38
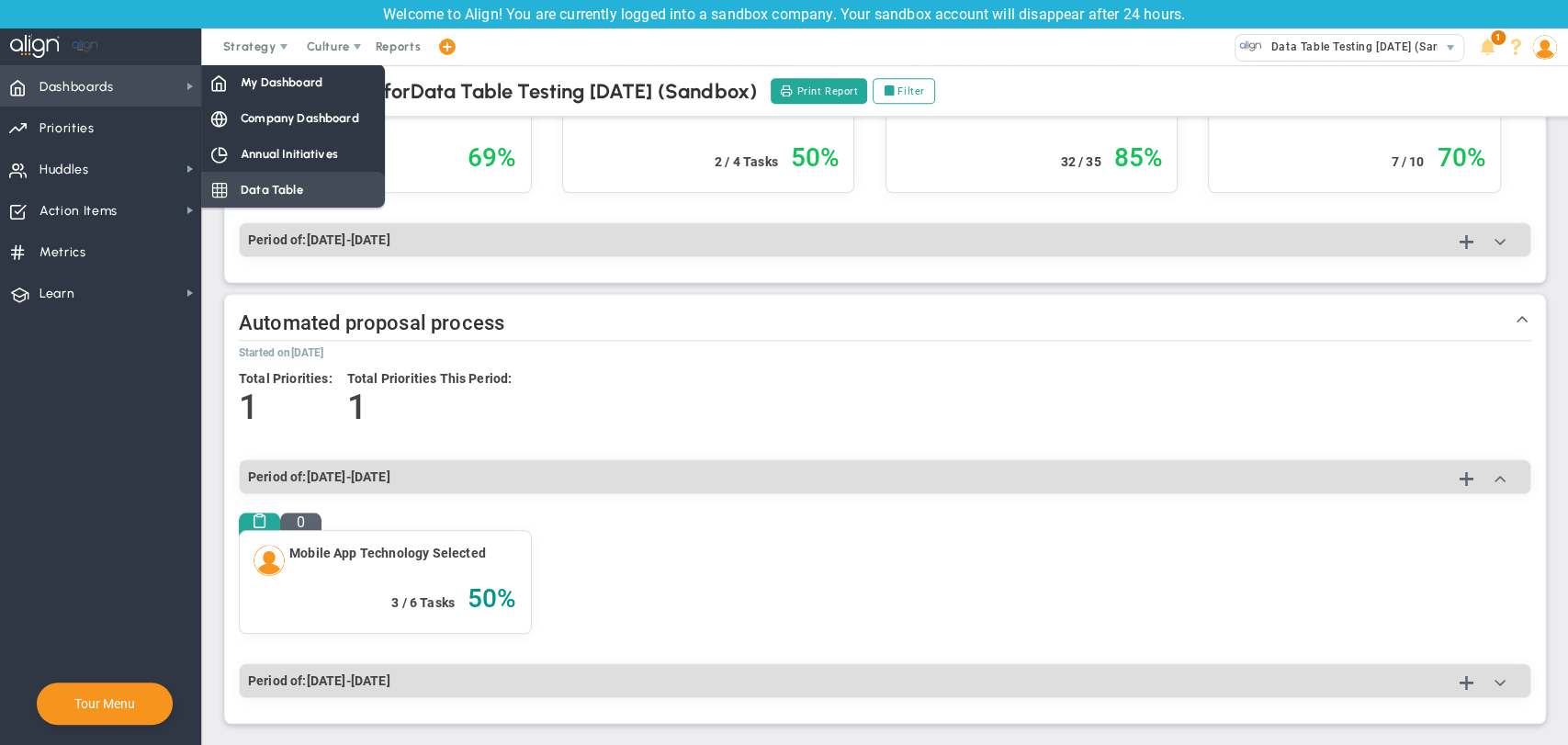
click at [323, 197] on div "Data Table" at bounding box center [293, 189] width 184 height 36
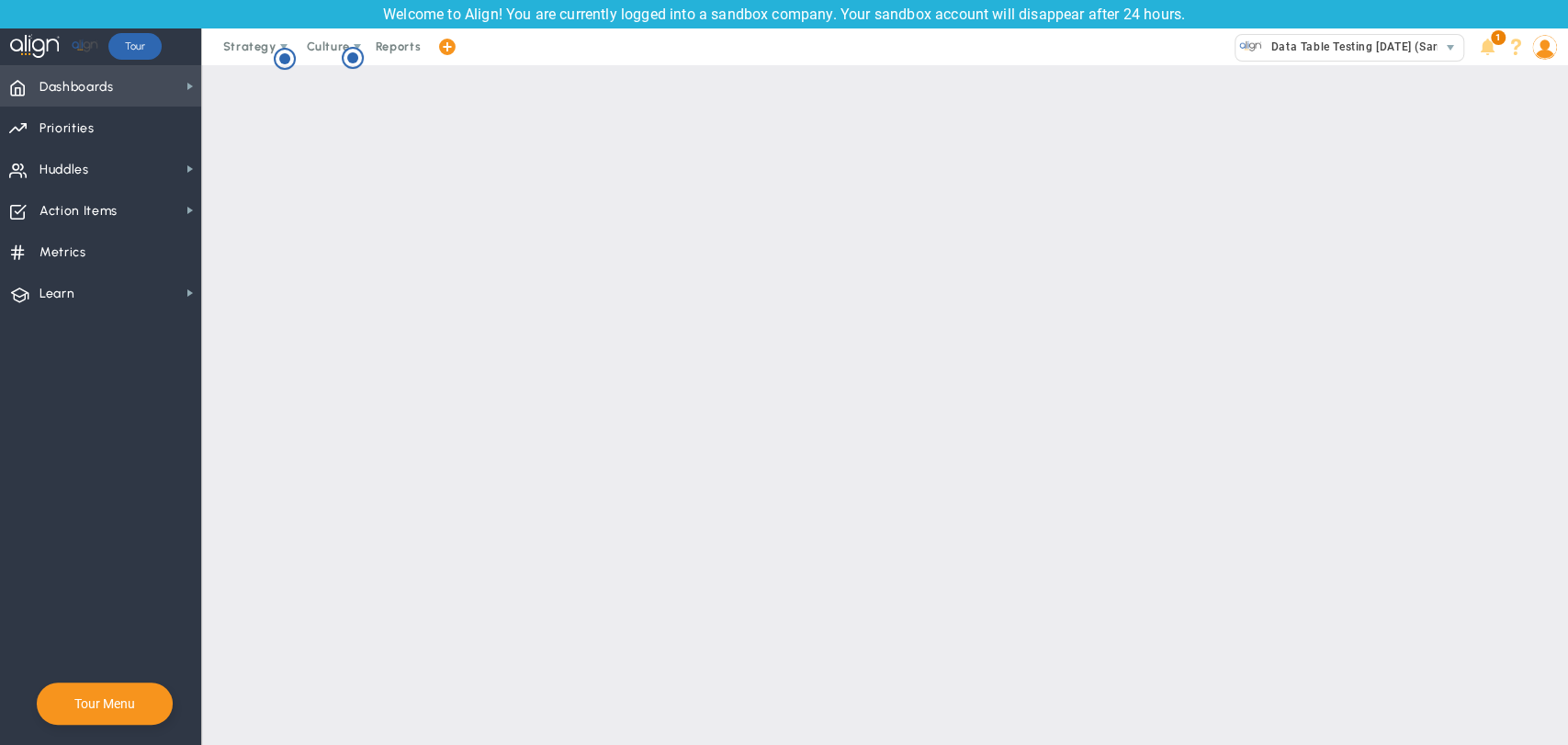
click at [142, 89] on span "Dashboards Dashboards" at bounding box center [100, 86] width 202 height 41
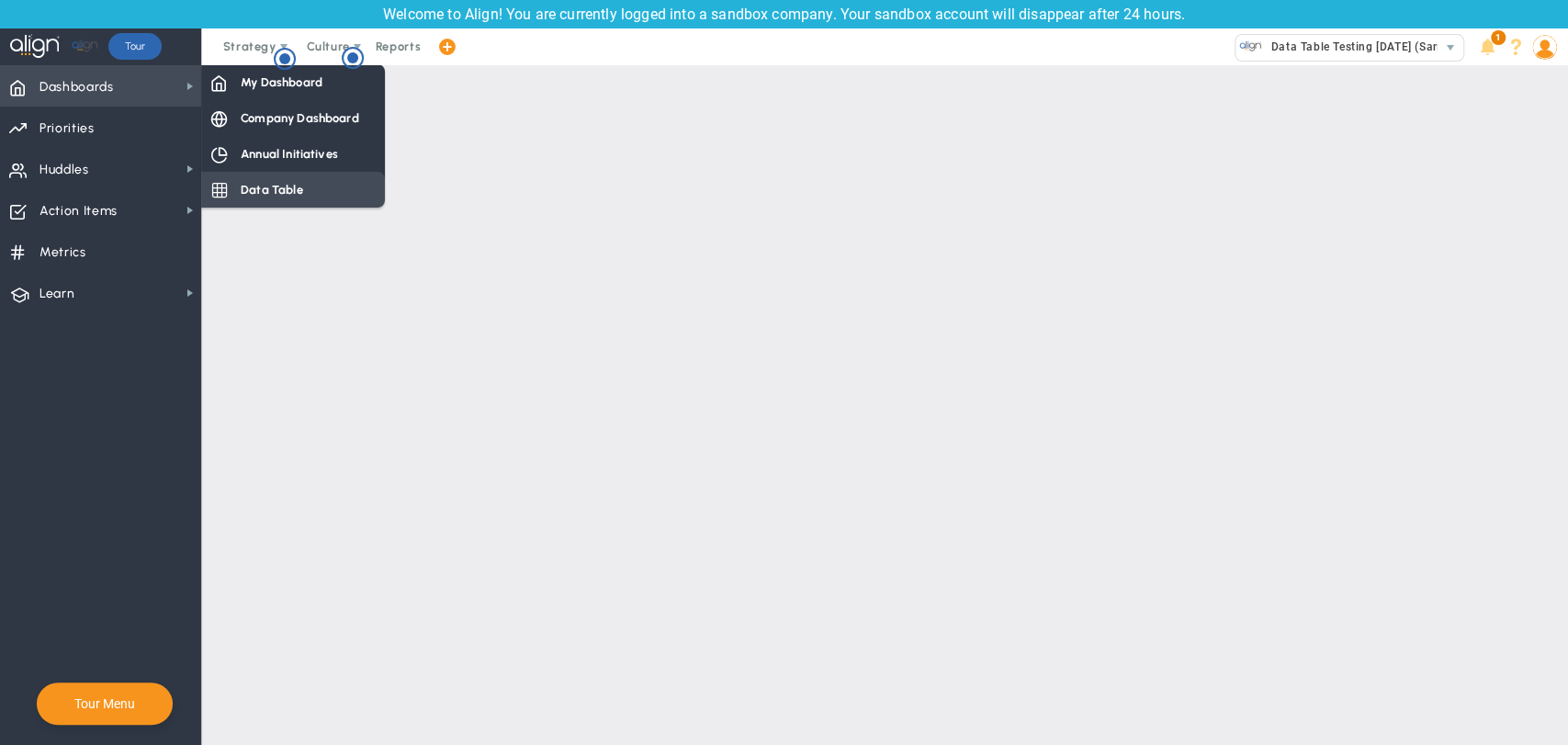
click at [306, 180] on div "Data Table" at bounding box center [293, 189] width 184 height 36
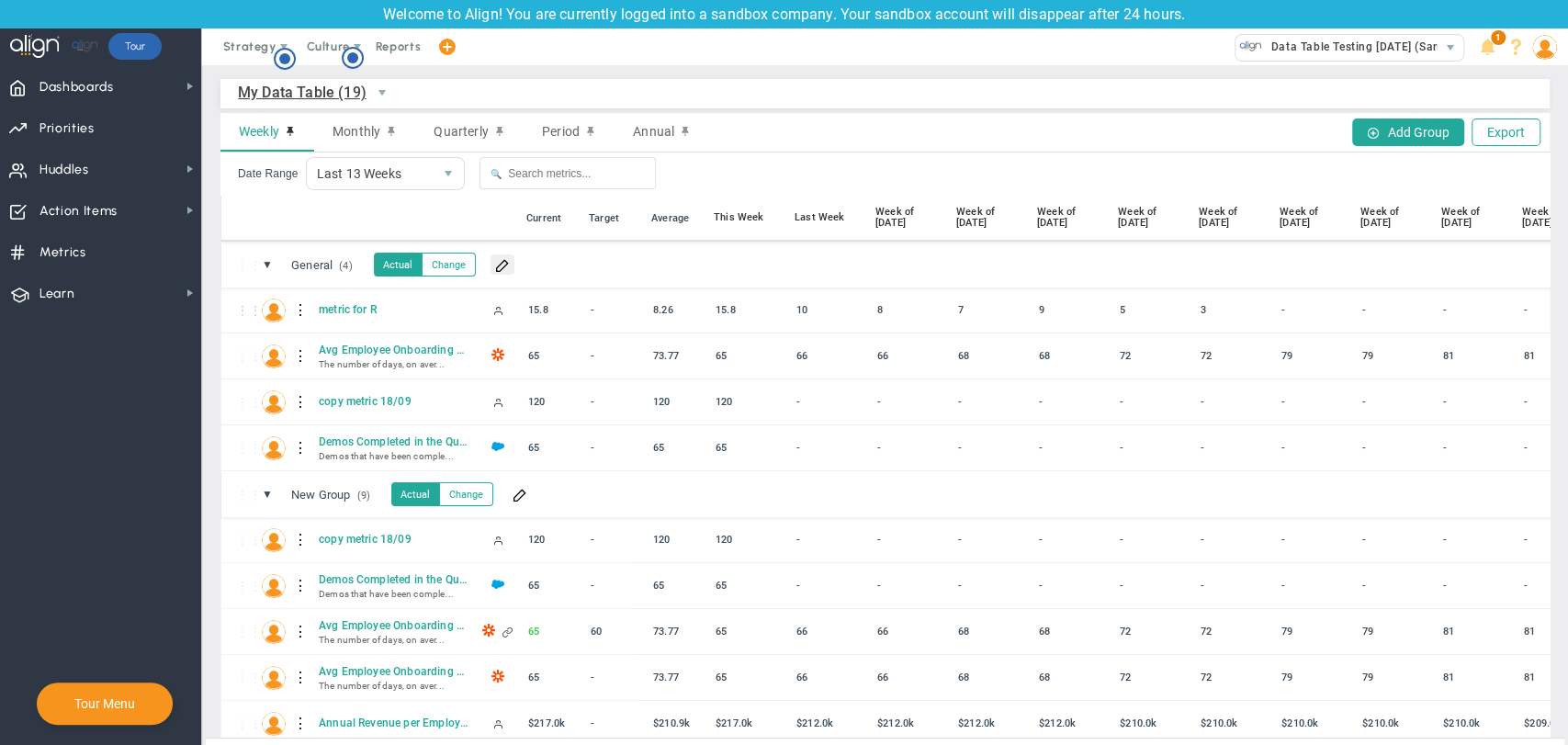
click at [503, 265] on span at bounding box center [502, 264] width 15 height 15
